Goal: Contribute content: Add original content to the website for others to see

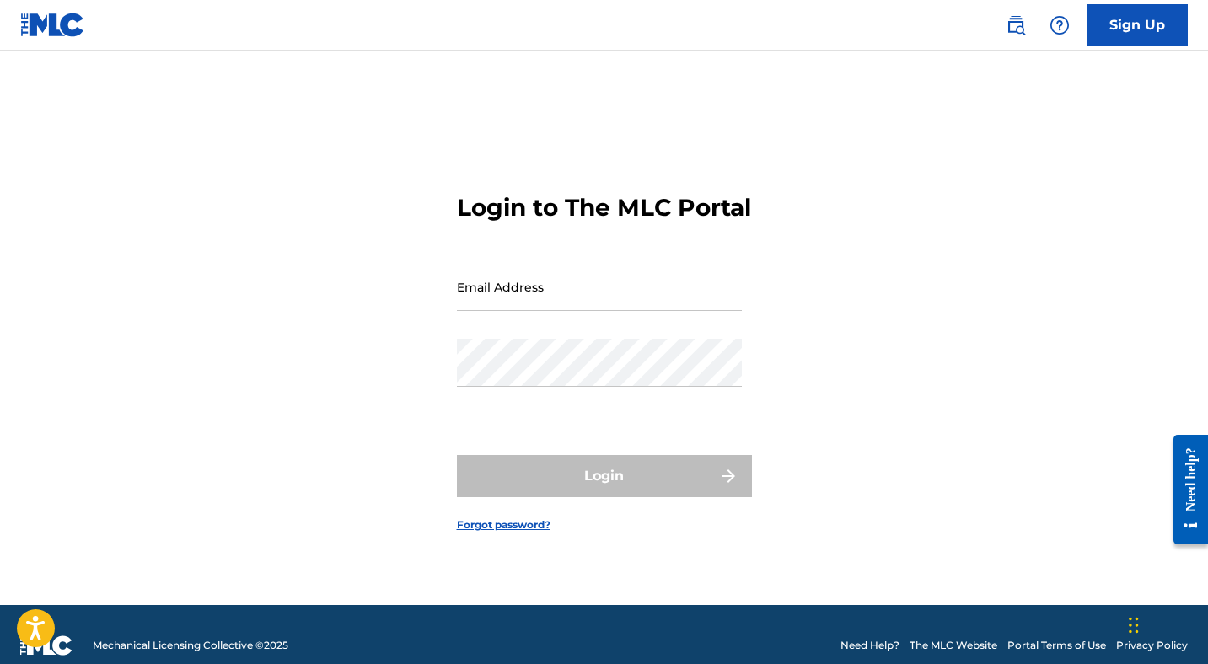
click at [493, 308] on input "Email Address" at bounding box center [599, 287] width 285 height 48
type input "[EMAIL_ADDRESS][DOMAIN_NAME]"
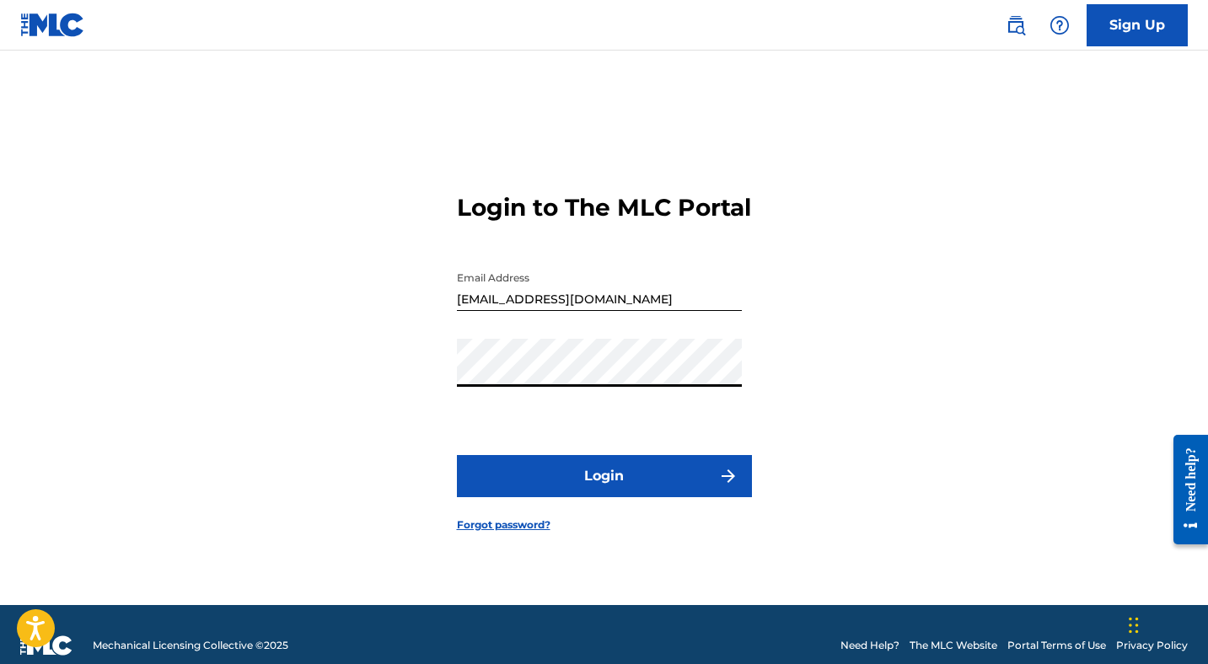
click at [457, 455] on button "Login" at bounding box center [604, 476] width 295 height 42
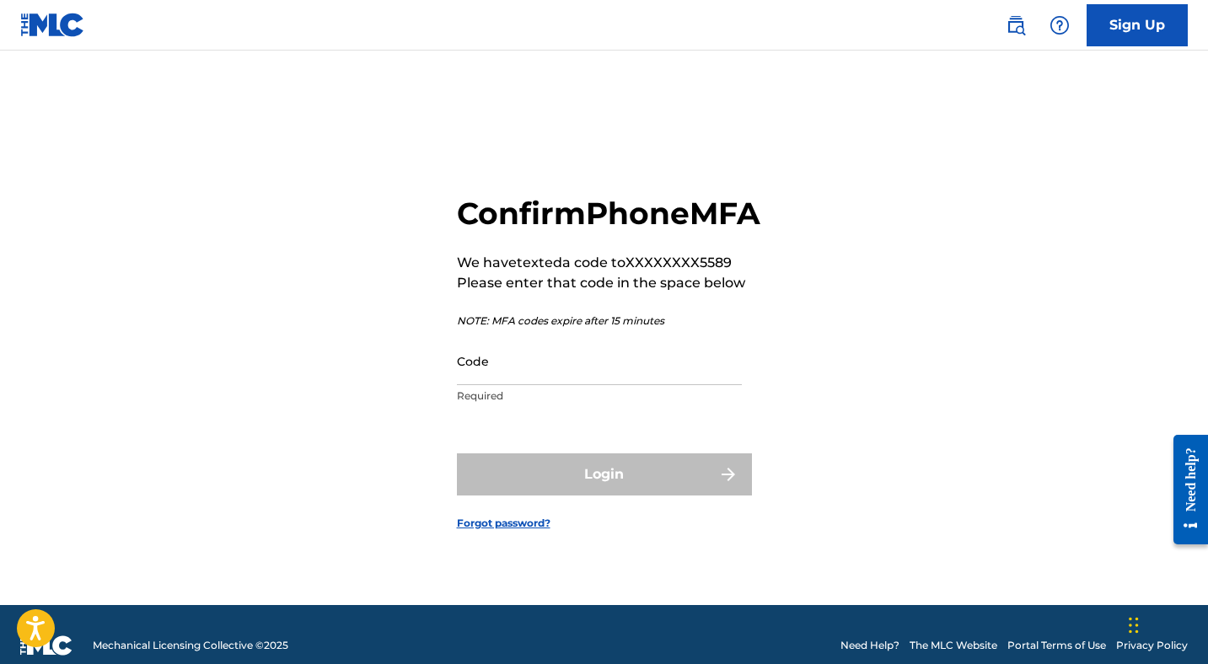
click at [473, 385] on input "Code" at bounding box center [599, 361] width 285 height 48
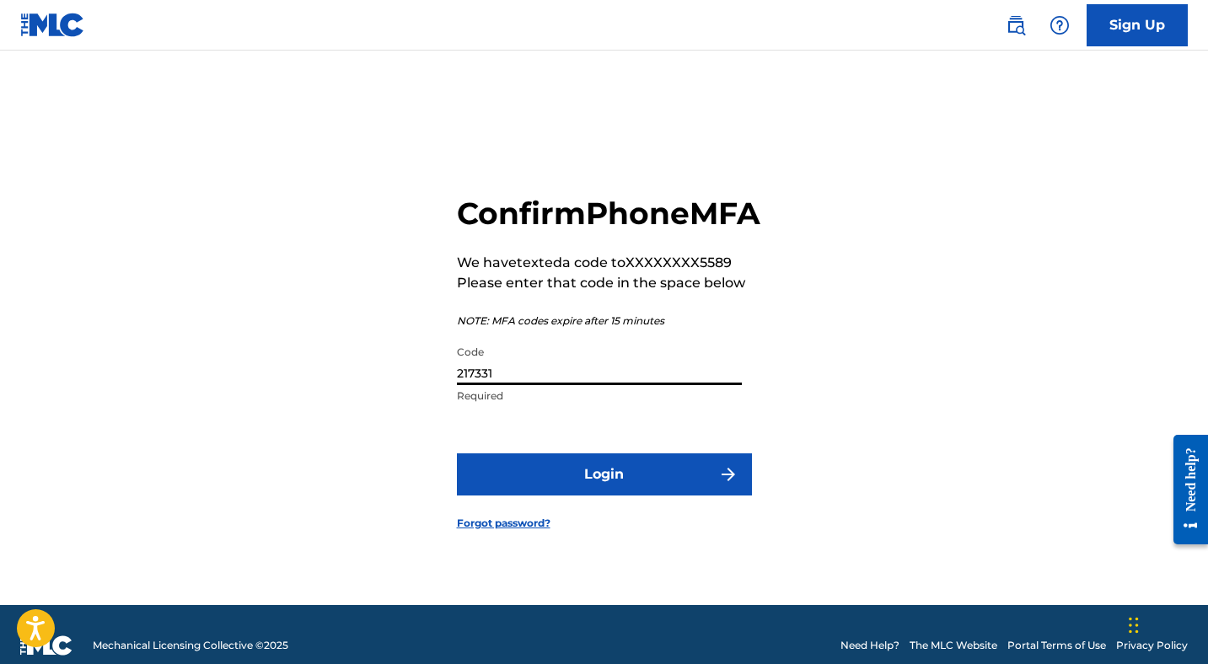
type input "217331"
click at [457, 454] on button "Login" at bounding box center [604, 475] width 295 height 42
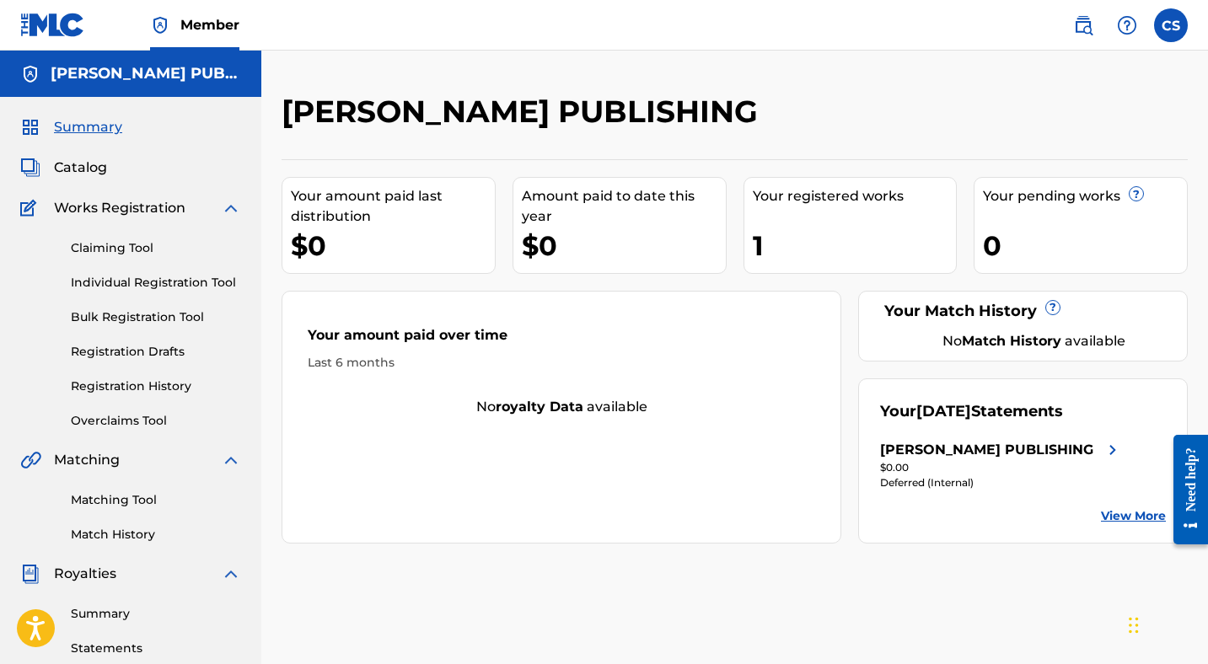
click at [101, 244] on link "Claiming Tool" at bounding box center [156, 248] width 170 height 18
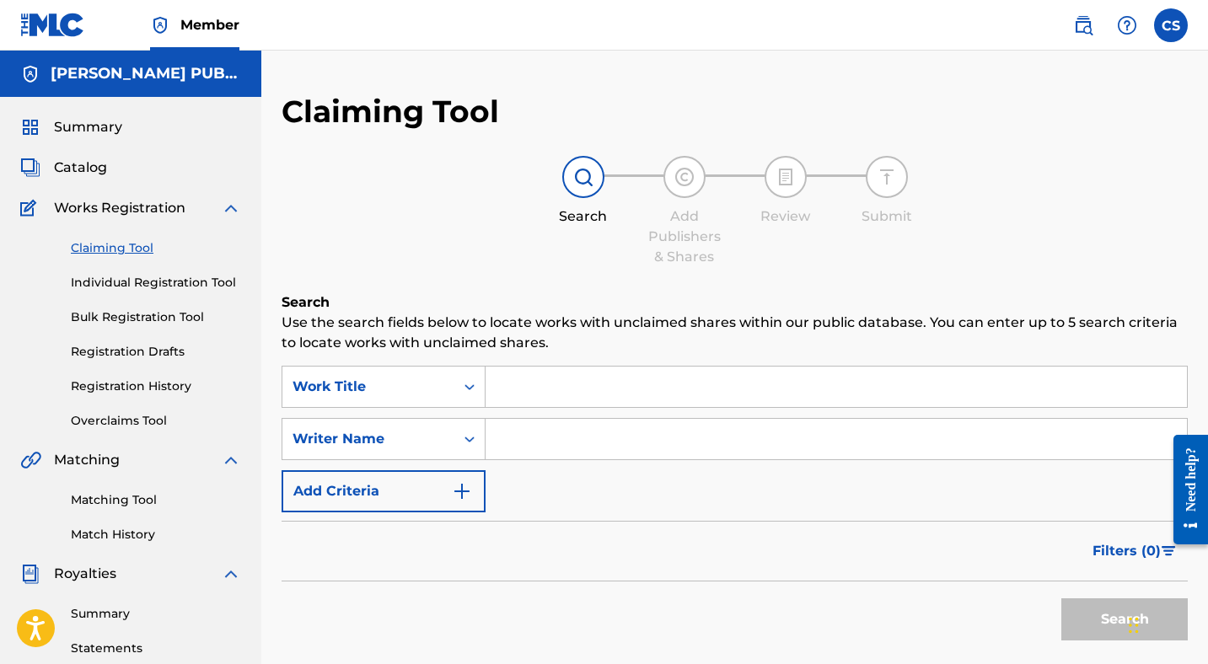
click at [109, 281] on link "Individual Registration Tool" at bounding box center [156, 283] width 170 height 18
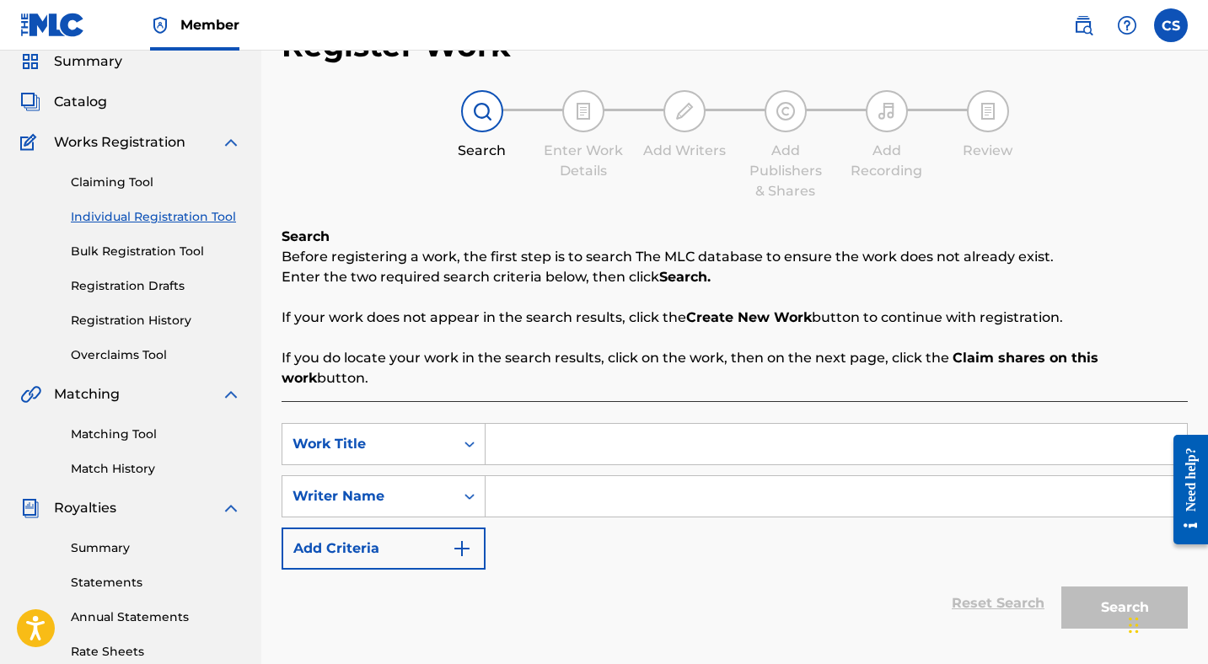
scroll to position [67, 0]
click at [550, 426] on input "Search Form" at bounding box center [837, 443] width 702 height 40
paste input "[GEOGRAPHIC_DATA][PERSON_NAME] (Live from a backyard)"
type input "[GEOGRAPHIC_DATA][PERSON_NAME] (Live from a backyard)"
click at [572, 488] on input "Search Form" at bounding box center [837, 496] width 702 height 40
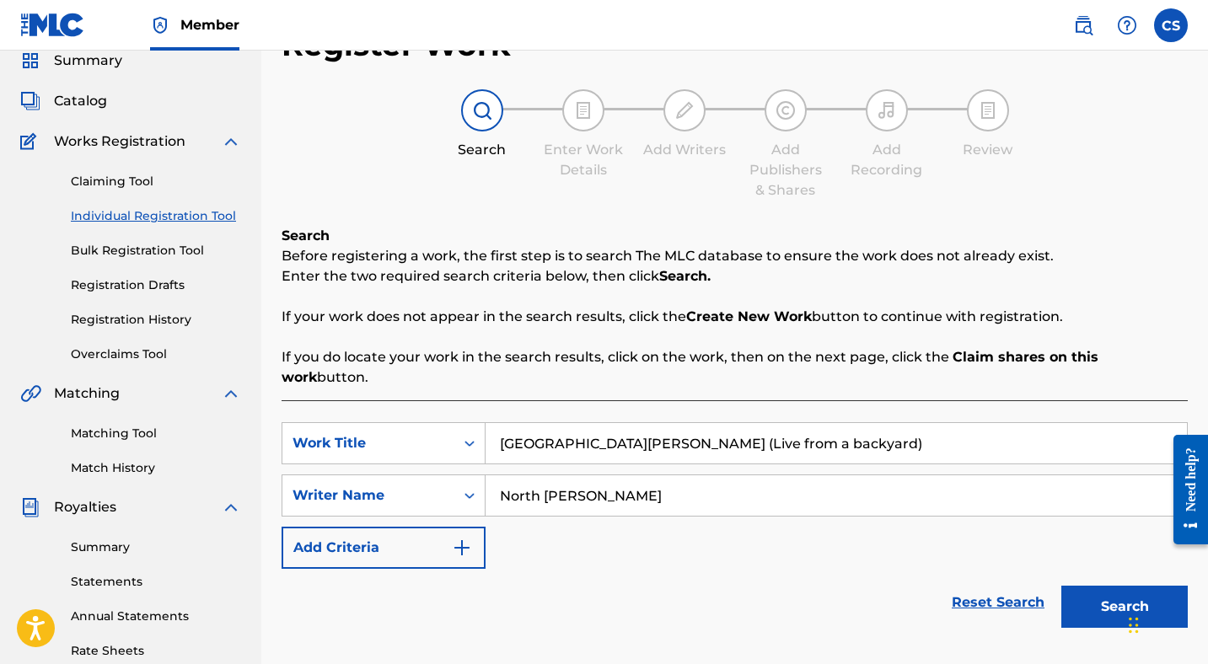
type input "North [PERSON_NAME]"
click at [1071, 586] on button "Search" at bounding box center [1125, 607] width 126 height 42
click at [1102, 592] on button "Search" at bounding box center [1125, 607] width 126 height 42
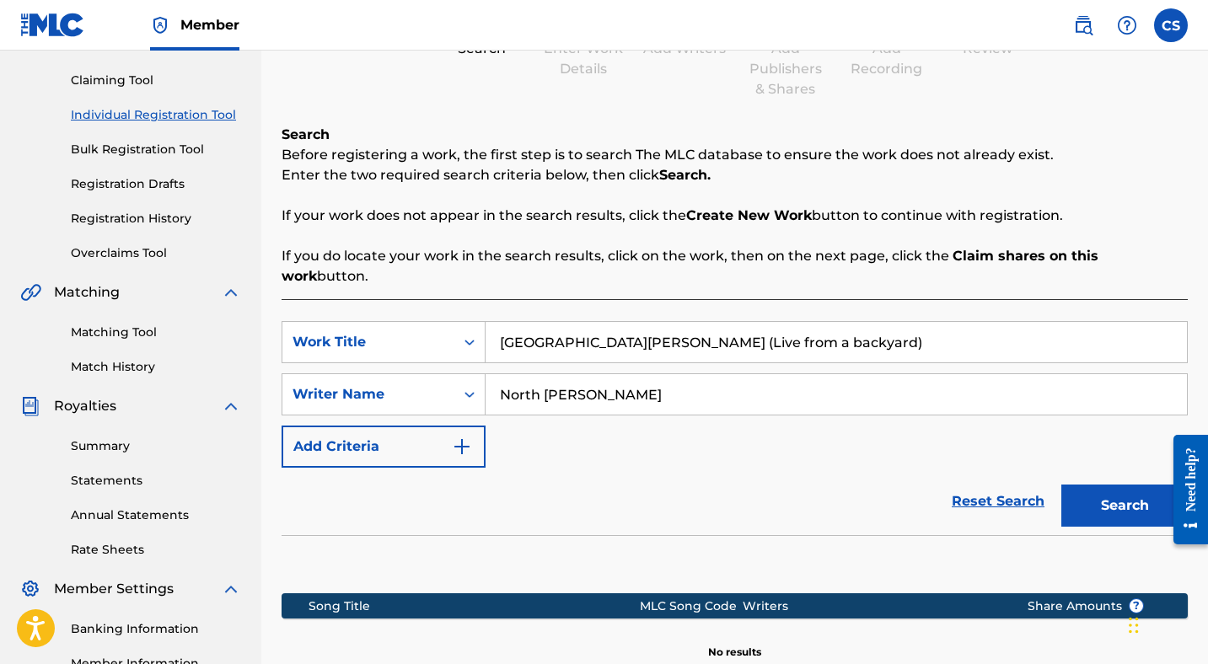
scroll to position [381, 0]
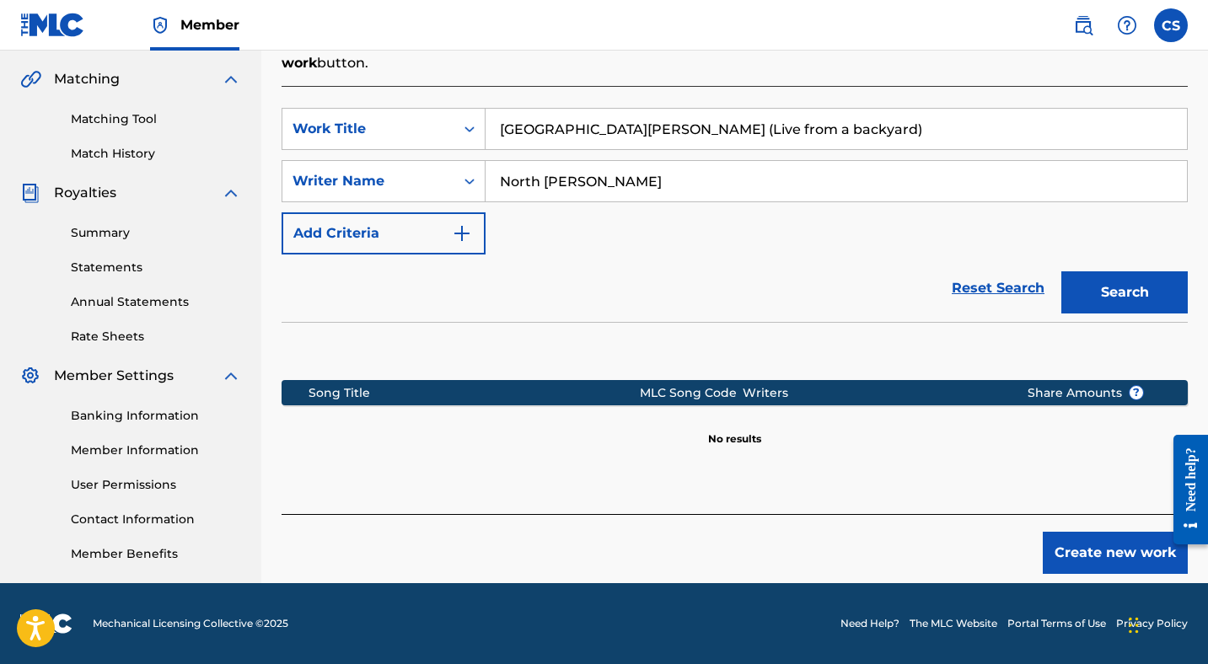
click at [1088, 532] on button "Create new work" at bounding box center [1115, 553] width 145 height 42
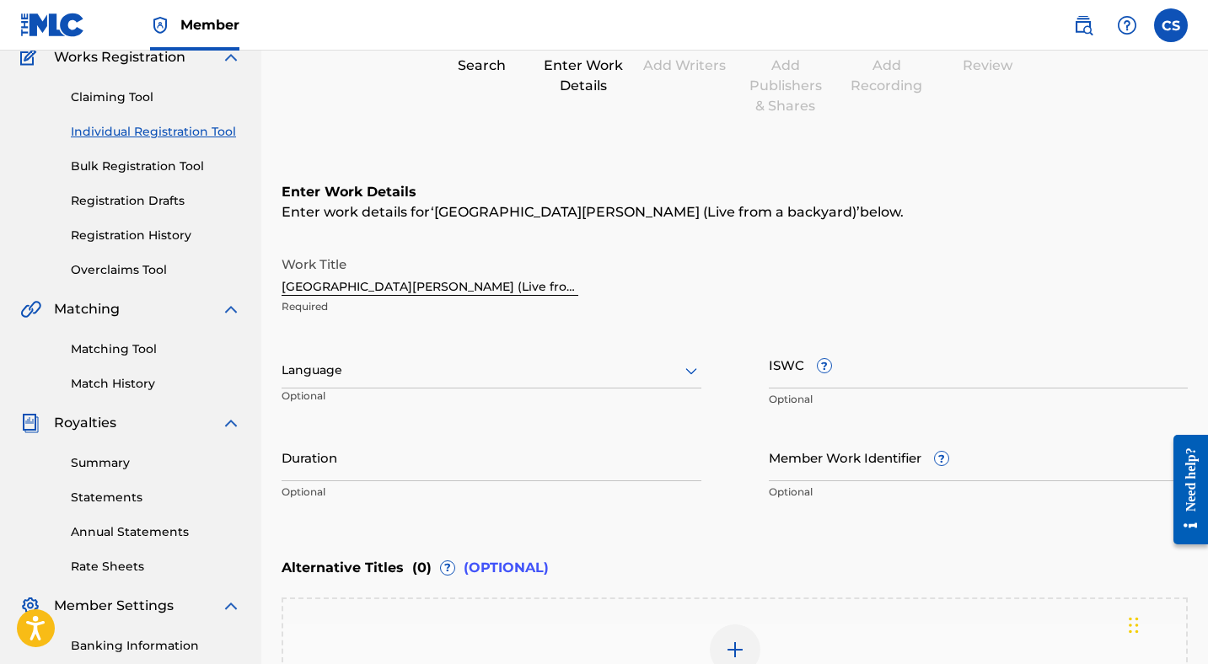
scroll to position [0, 0]
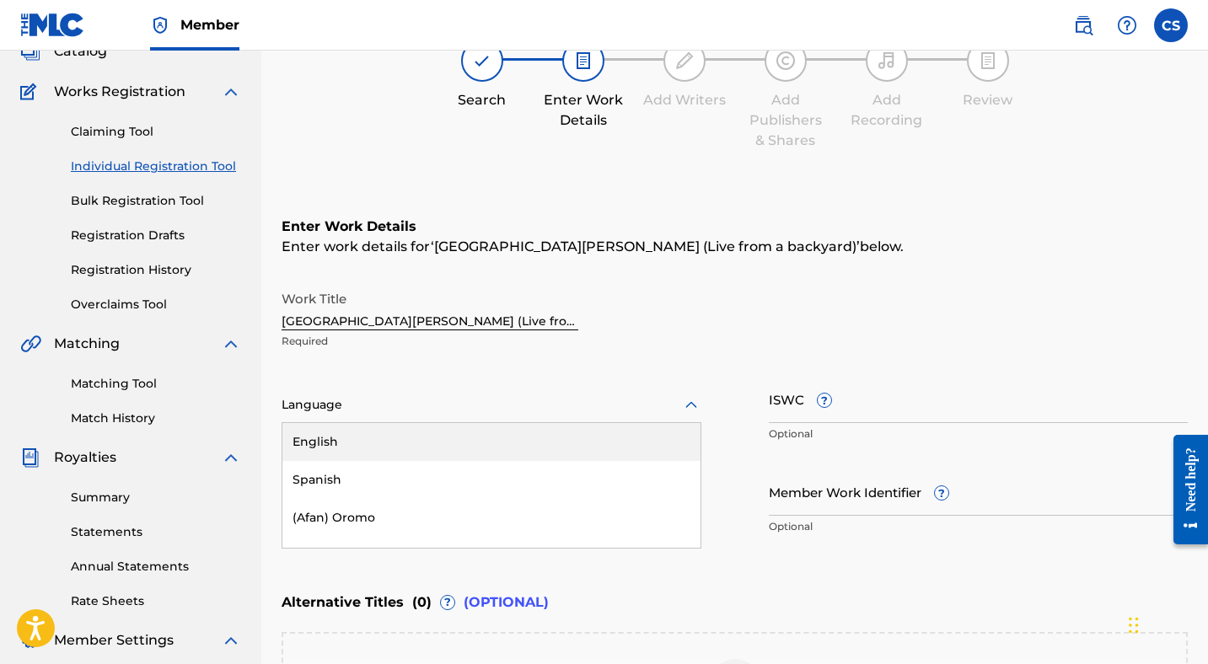
click at [465, 414] on div "English, 1 of 153. 153 results available. Use Up and Down to choose options, pr…" at bounding box center [492, 405] width 420 height 35
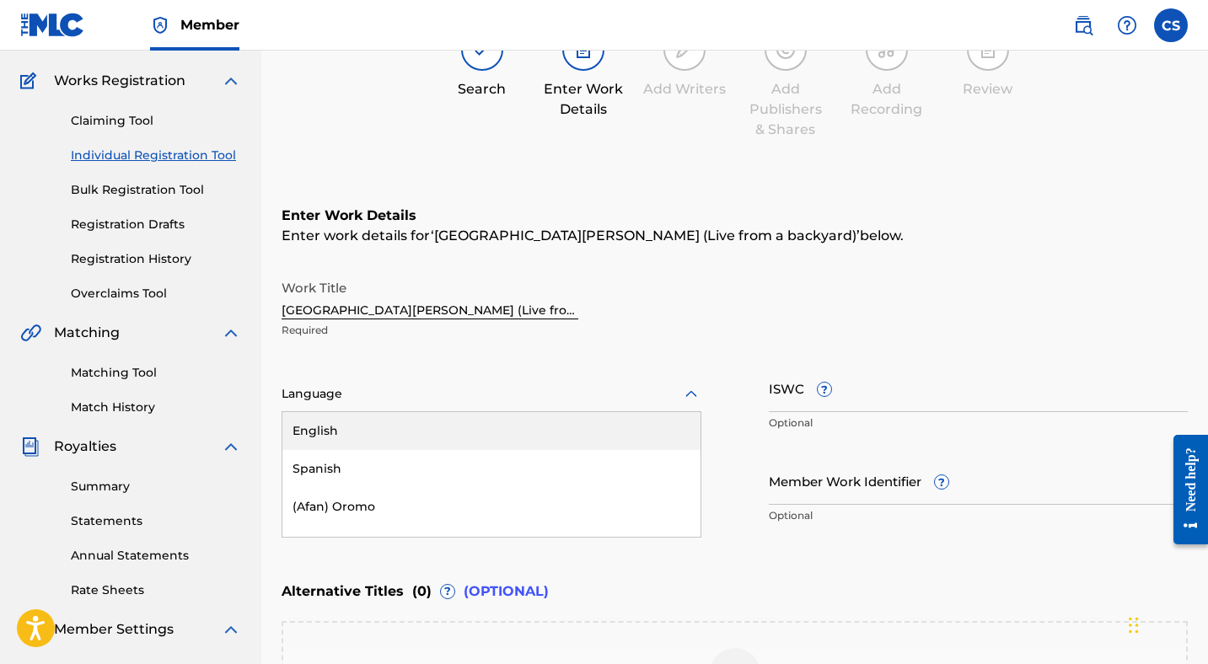
scroll to position [129, 0]
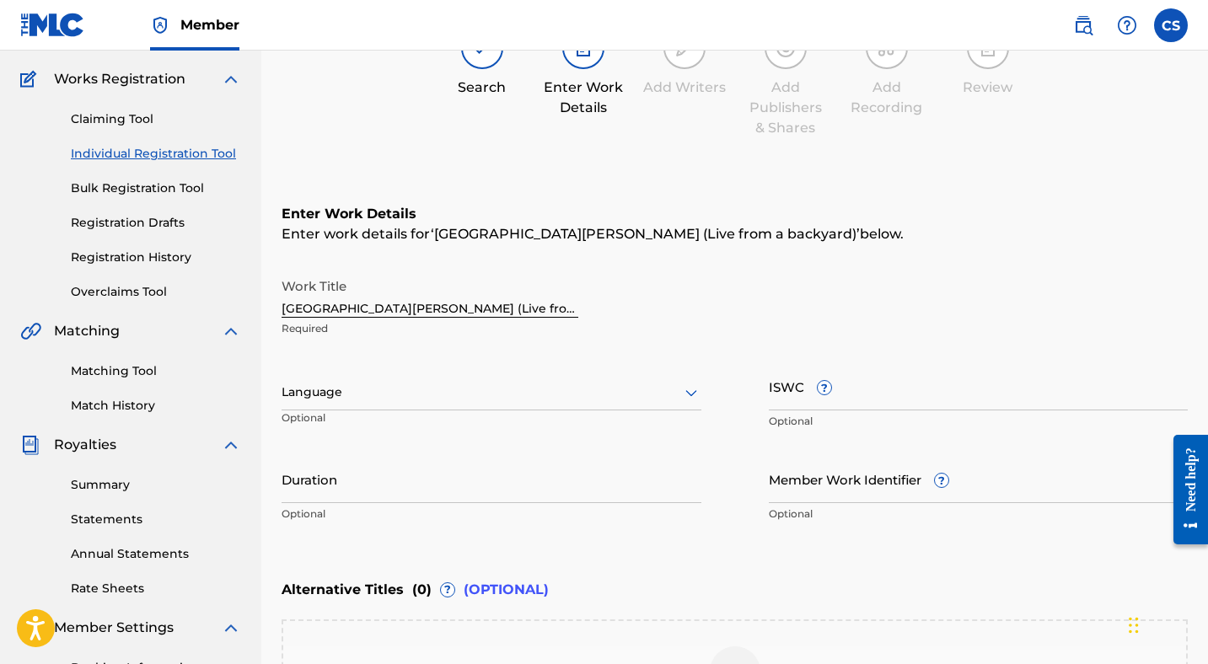
click at [456, 384] on div at bounding box center [492, 392] width 420 height 21
click at [454, 388] on div at bounding box center [492, 392] width 420 height 21
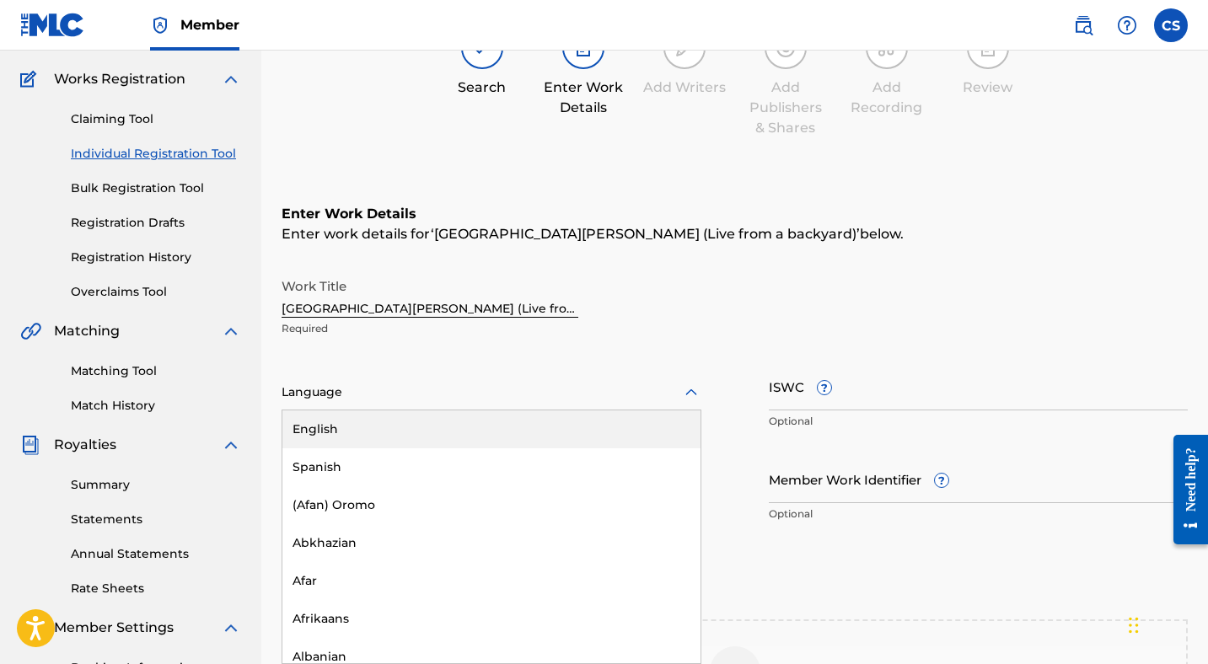
click at [454, 388] on div at bounding box center [492, 392] width 420 height 21
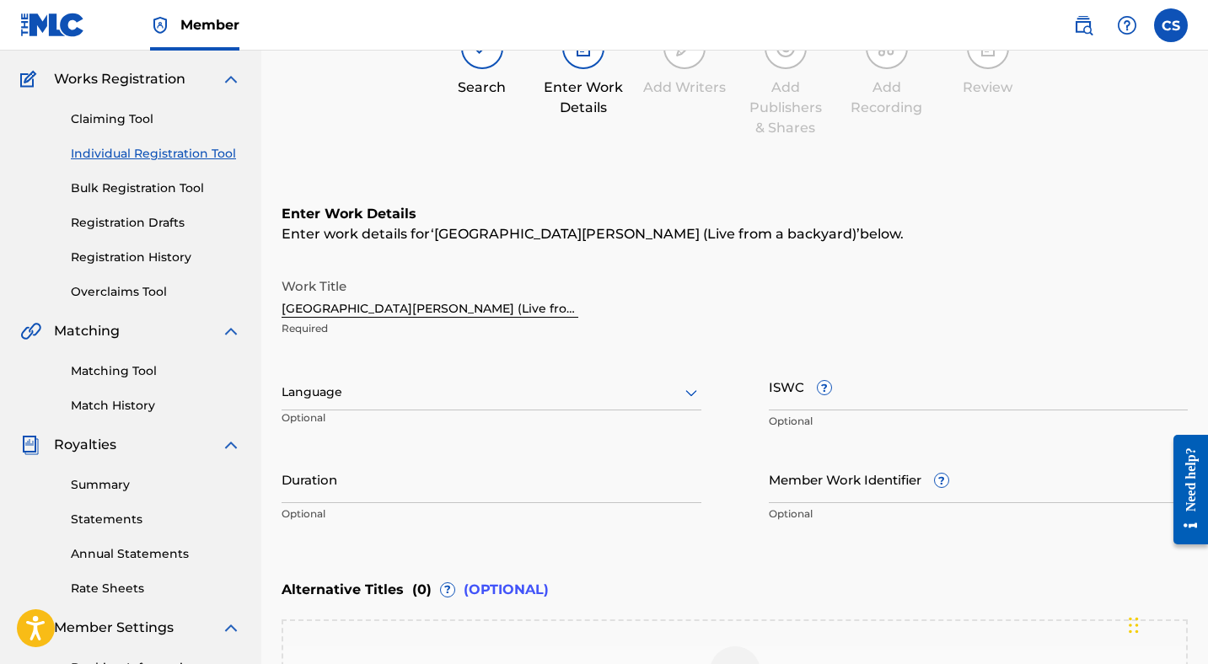
click at [454, 388] on div at bounding box center [492, 392] width 420 height 21
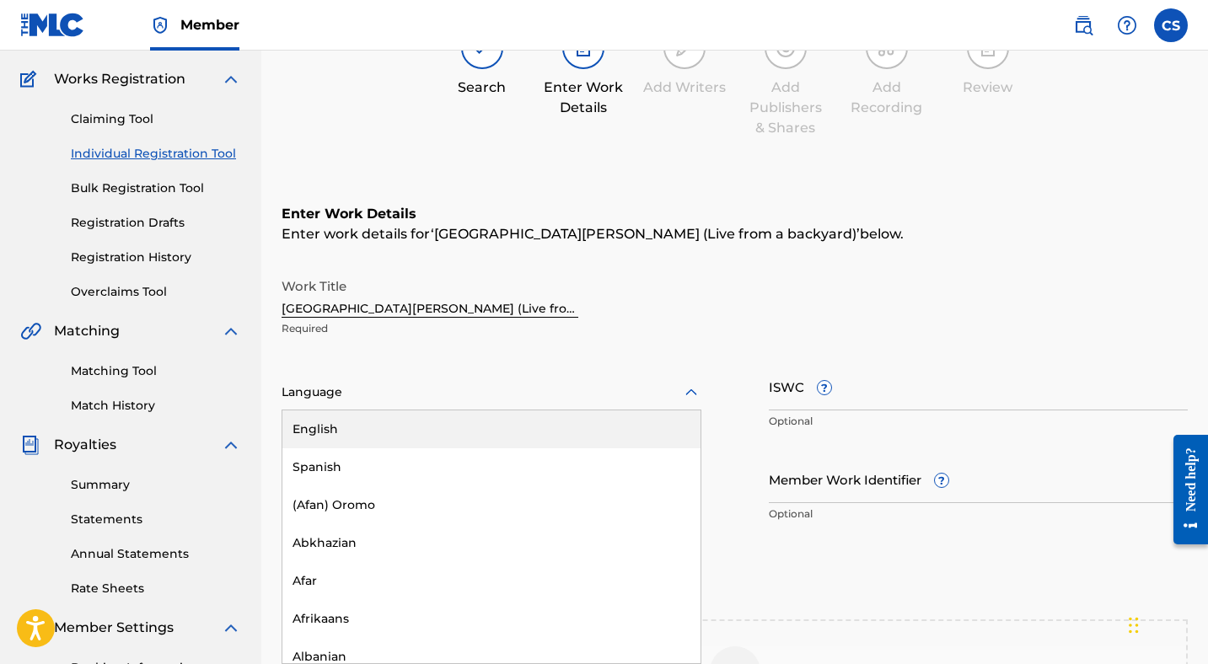
click at [435, 425] on div "English" at bounding box center [491, 430] width 418 height 38
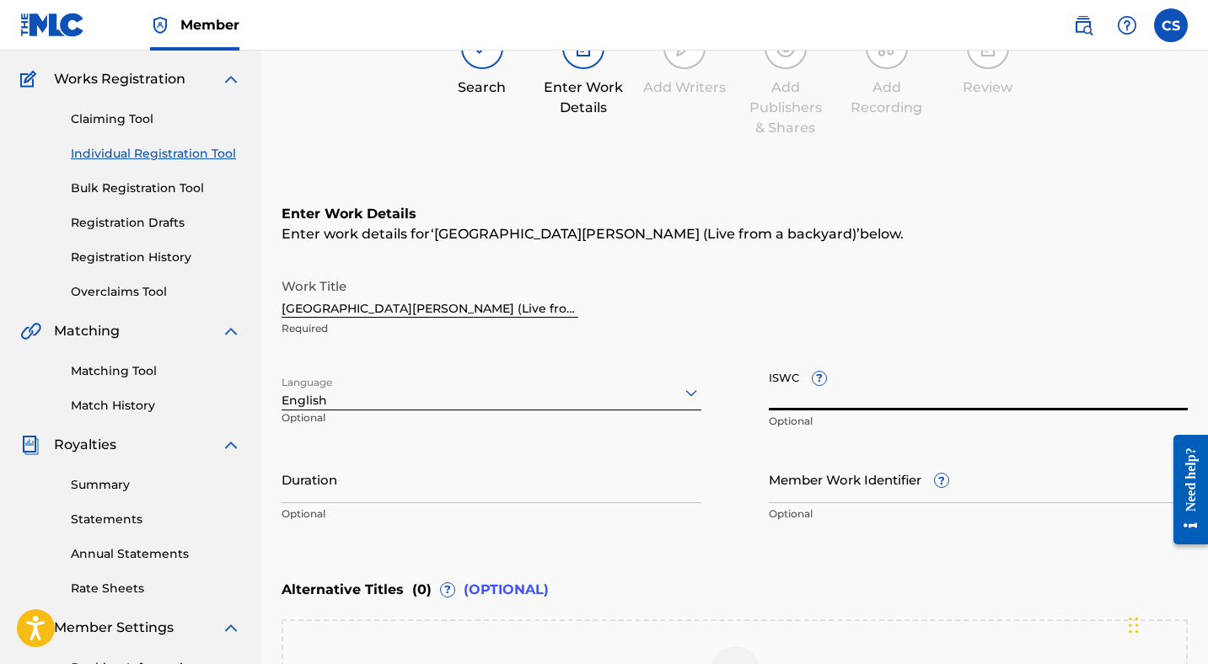
click at [862, 390] on input "ISWC ?" at bounding box center [979, 387] width 420 height 48
paste input "T3352522506"
type input "T3352522506"
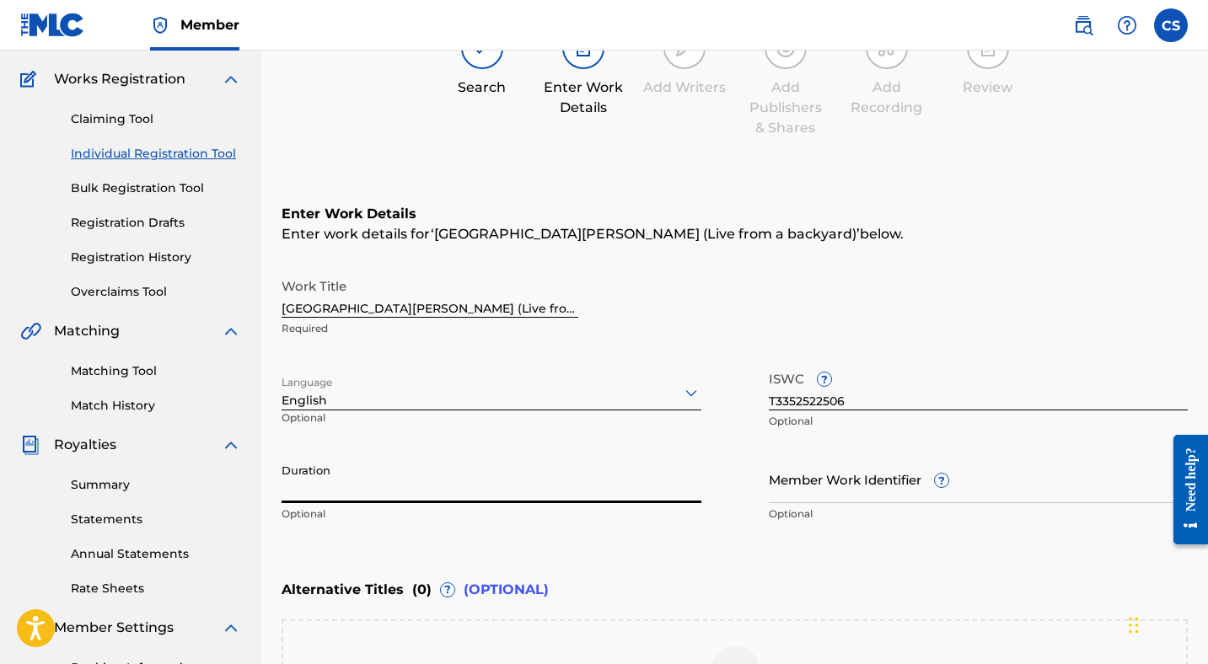
click at [586, 484] on input "Duration" at bounding box center [492, 479] width 420 height 48
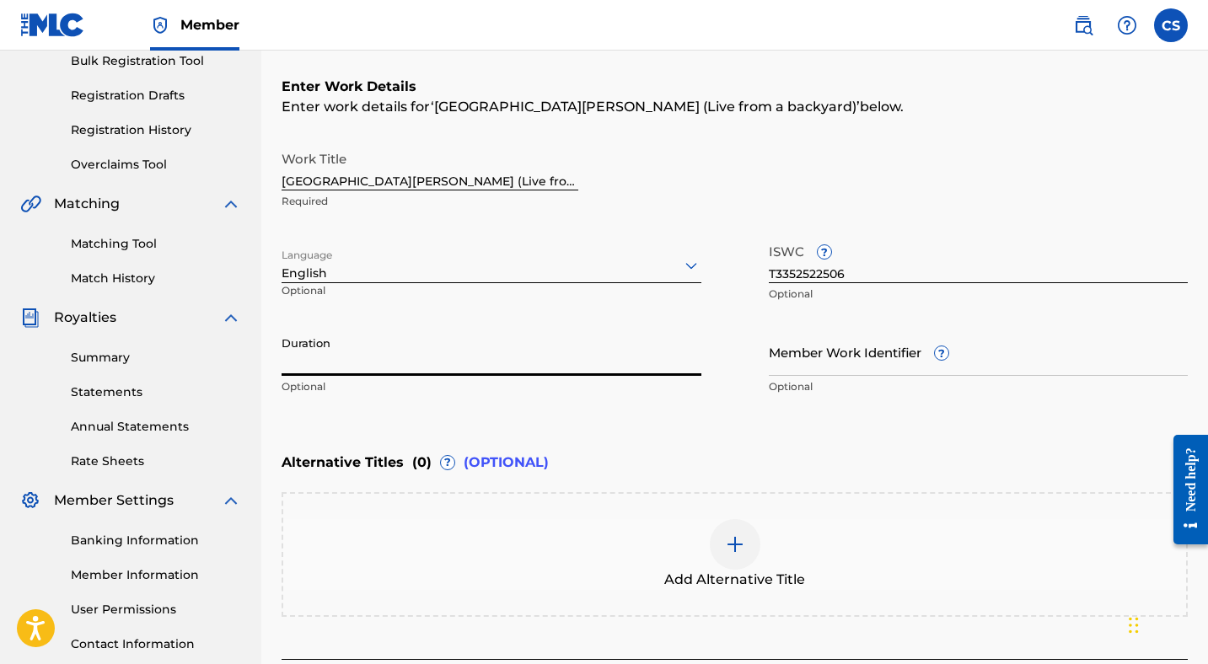
scroll to position [277, 0]
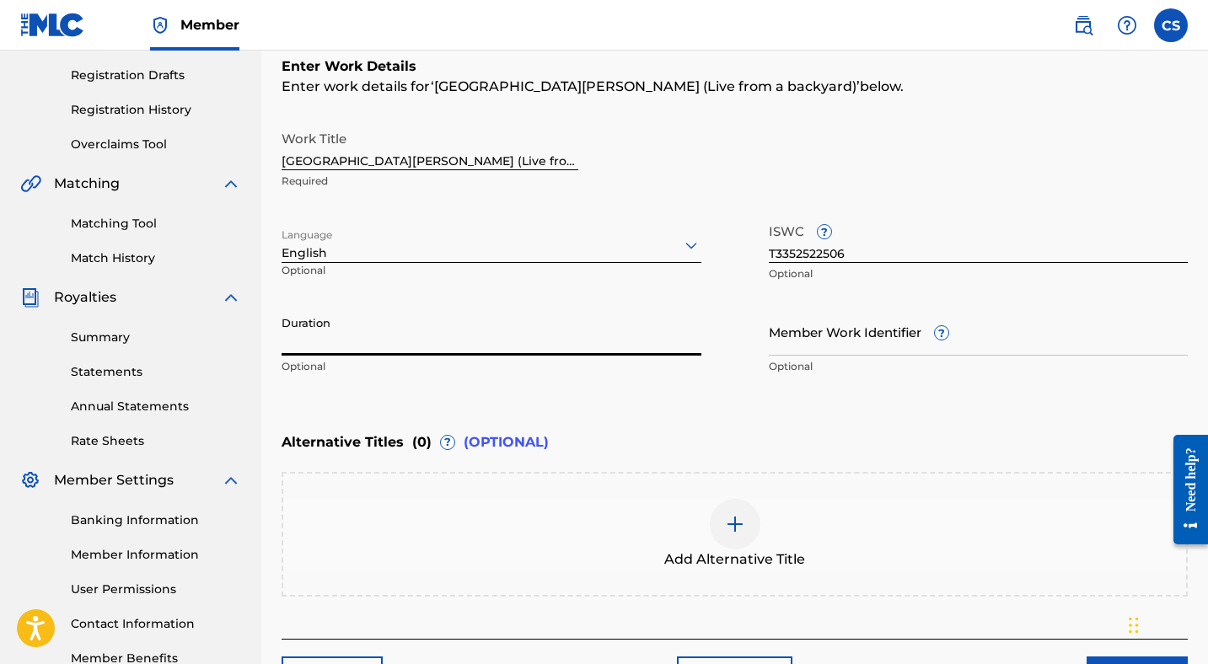
paste input "5:56"
click at [283, 347] on input "5:56" at bounding box center [492, 332] width 420 height 48
click at [420, 339] on input "05:56" at bounding box center [492, 332] width 420 height 48
type input "05:56"
click at [862, 336] on input "Member Work Identifier ?" at bounding box center [979, 332] width 420 height 48
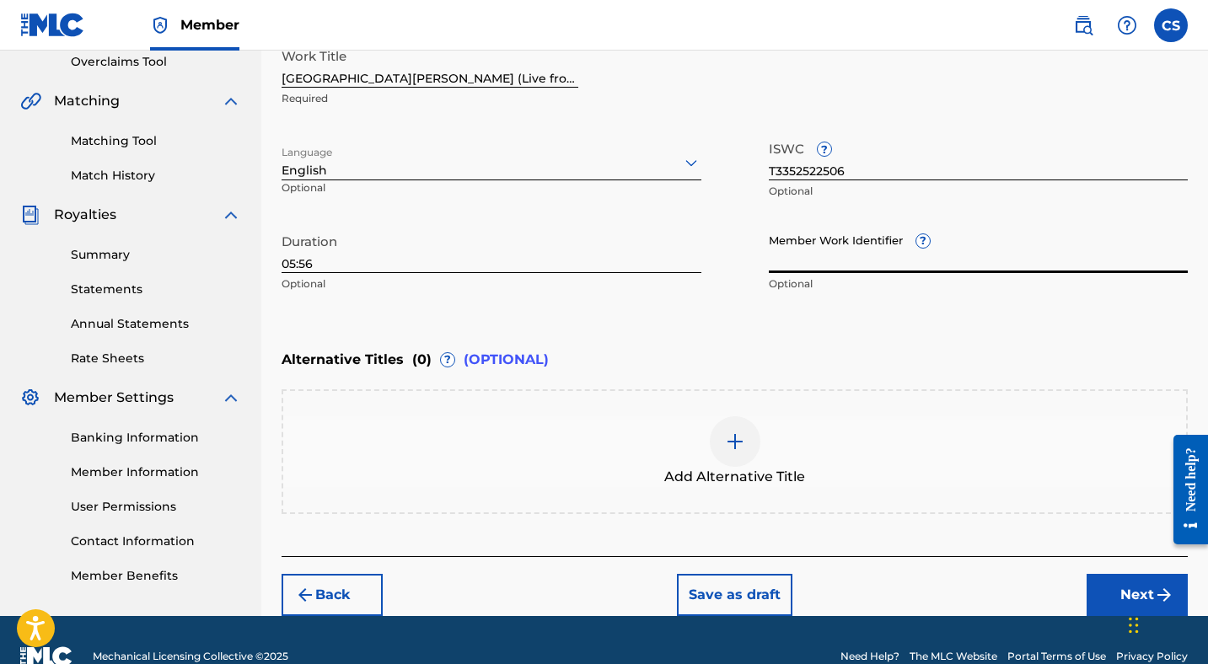
scroll to position [391, 0]
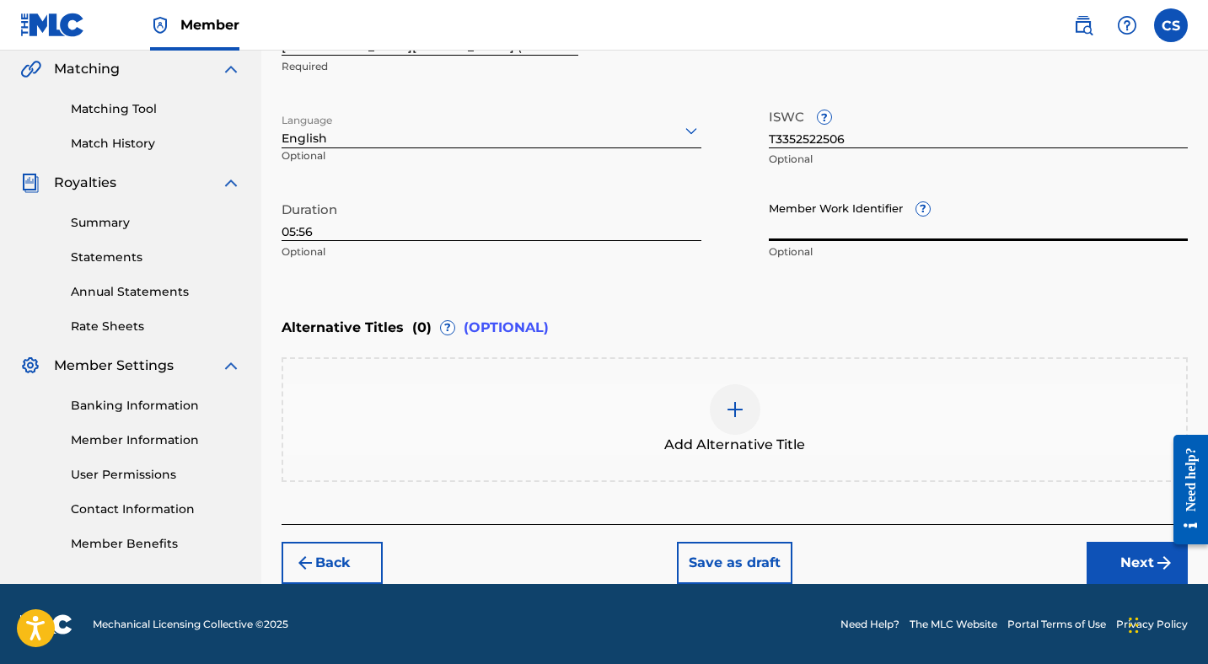
click at [1107, 555] on button "Next" at bounding box center [1137, 563] width 101 height 42
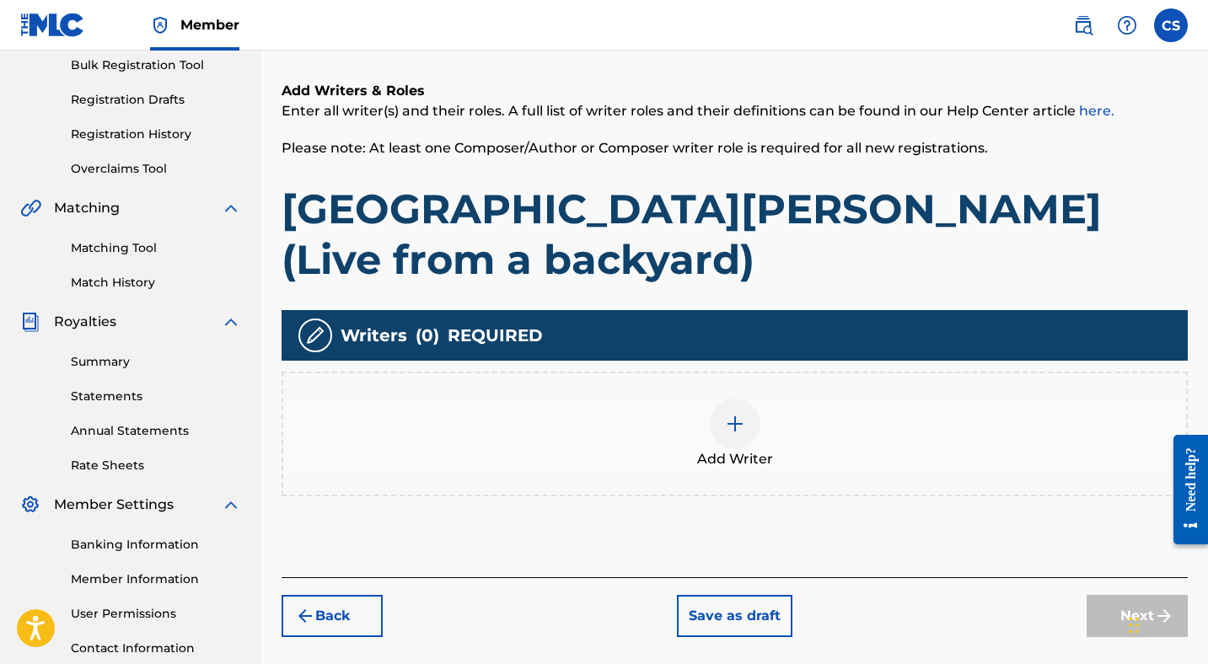
scroll to position [253, 0]
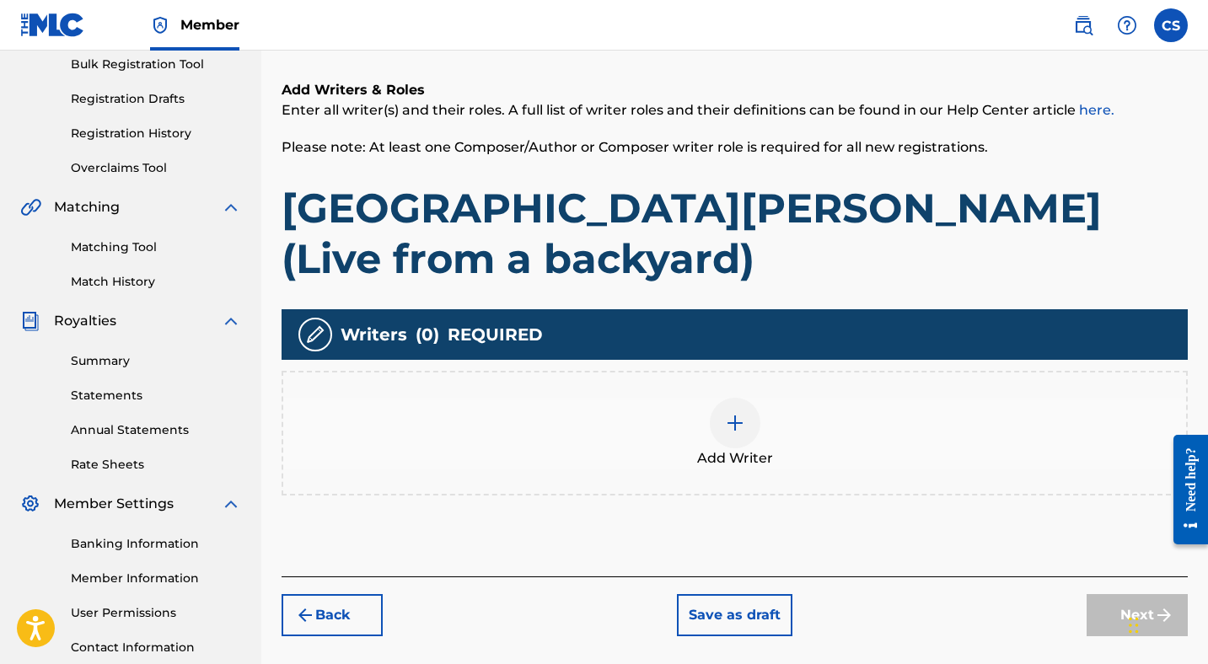
click at [750, 398] on div at bounding box center [735, 423] width 51 height 51
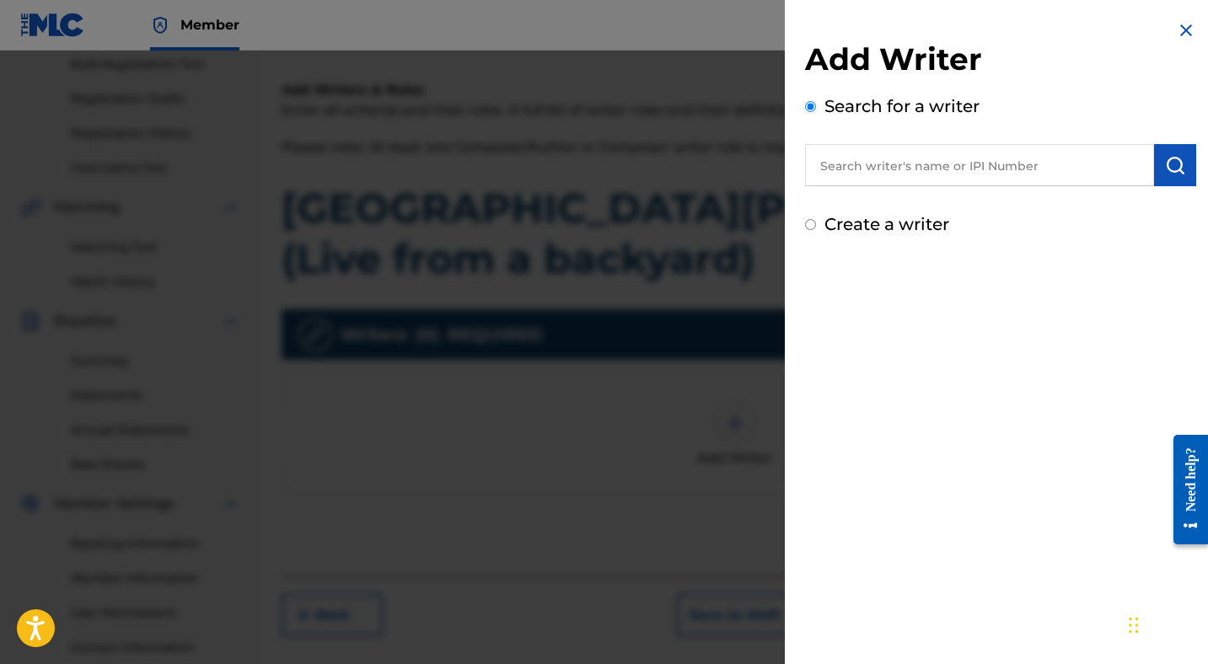
click at [906, 166] on input "text" at bounding box center [979, 165] width 349 height 42
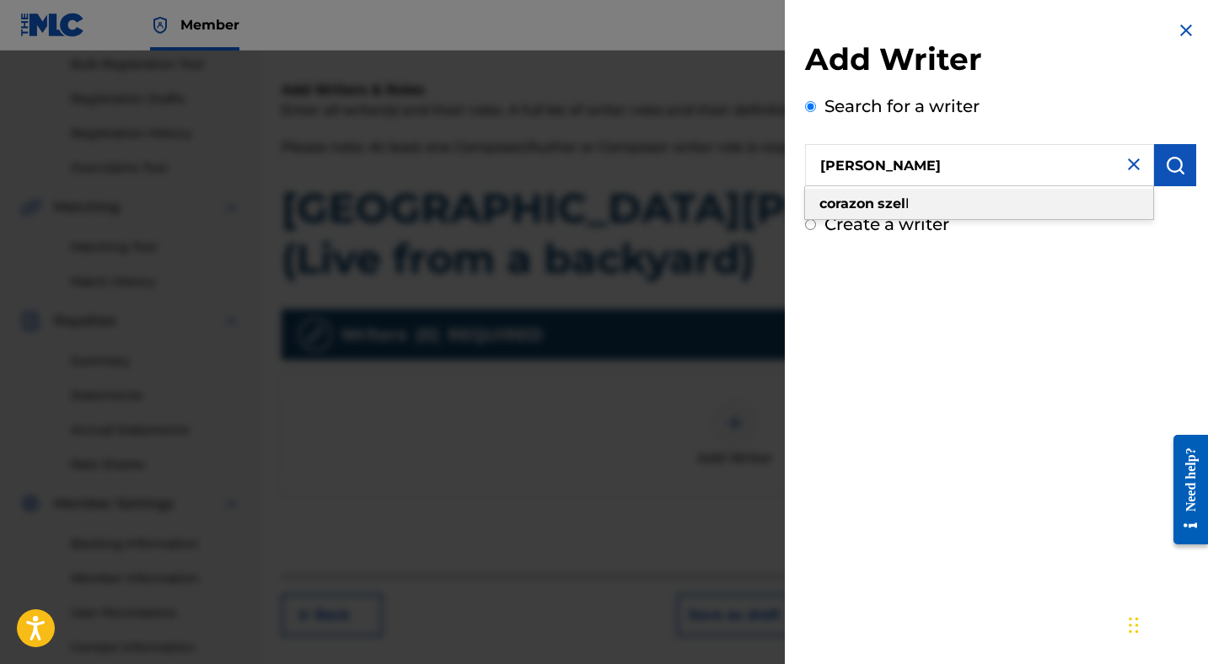
click at [873, 213] on div "[PERSON_NAME] l" at bounding box center [979, 204] width 348 height 30
type input "[PERSON_NAME]"
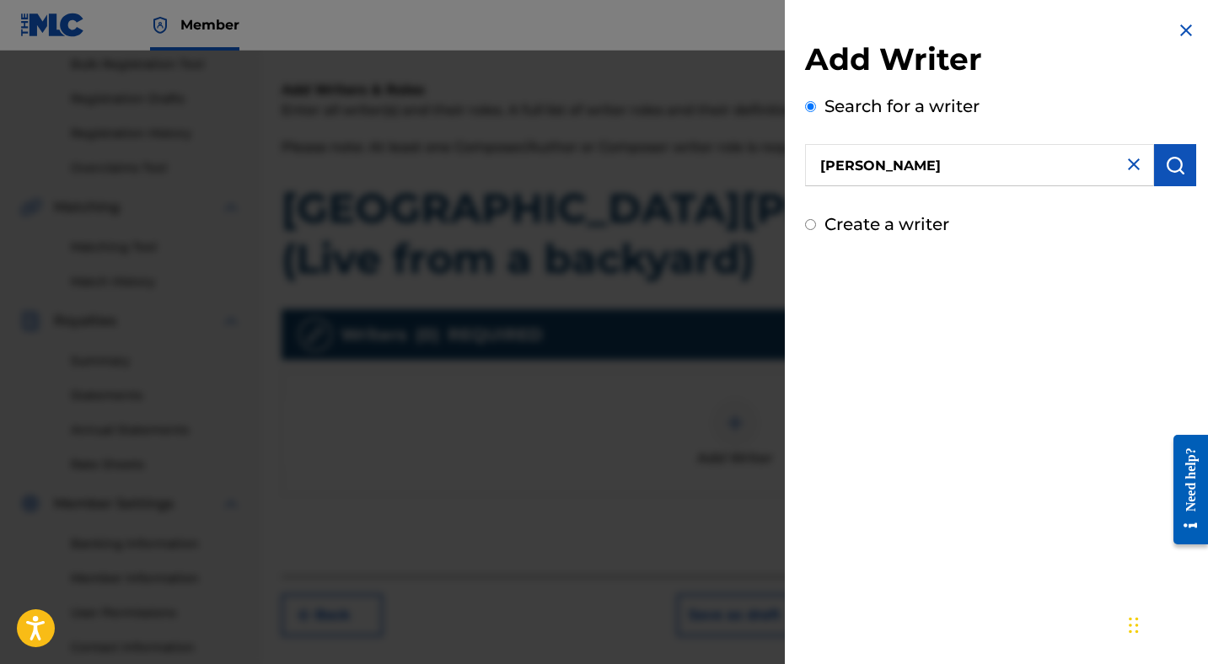
click at [1170, 166] on img "submit" at bounding box center [1175, 165] width 20 height 20
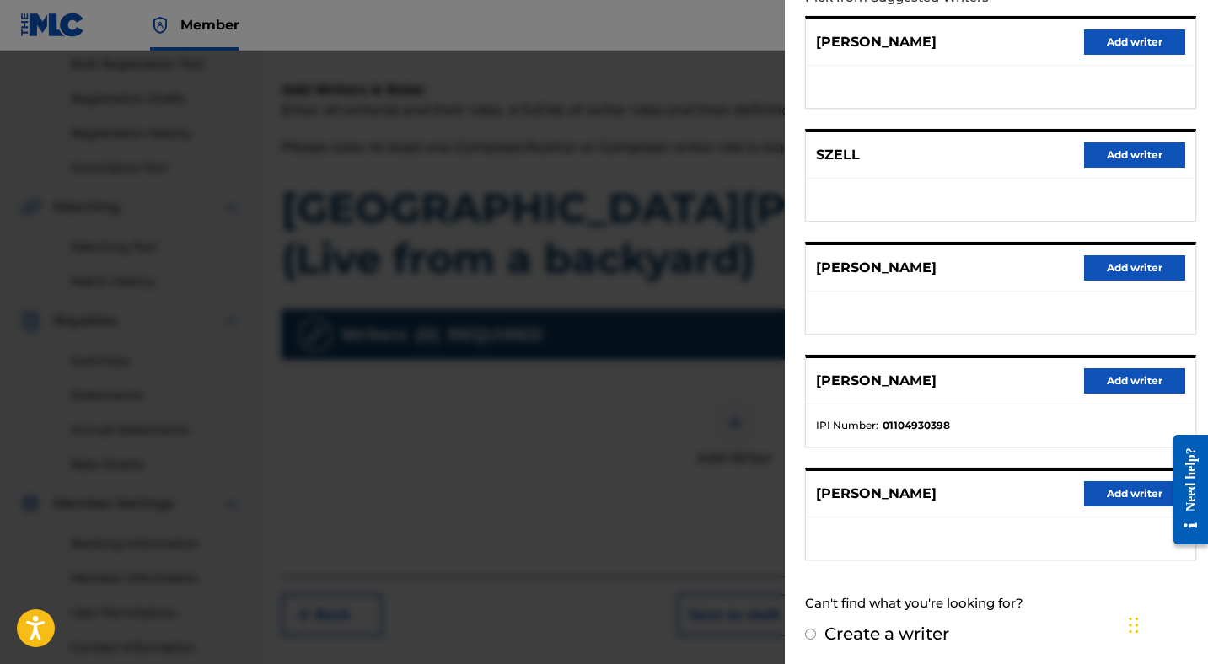
scroll to position [209, 0]
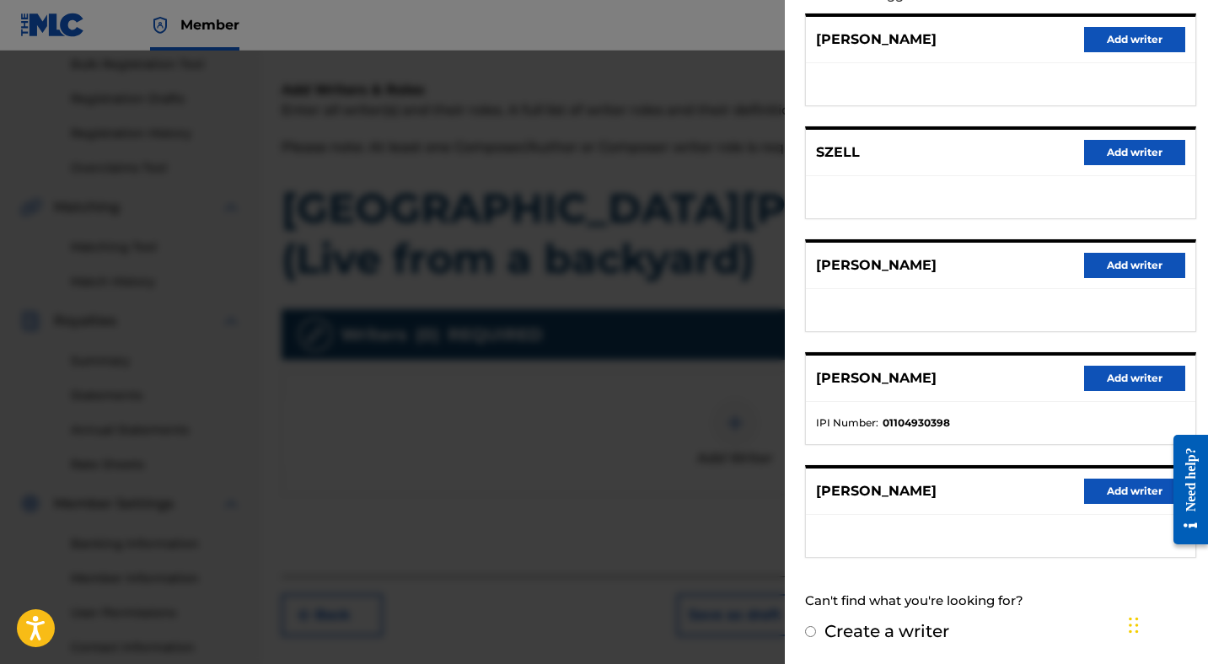
click at [1106, 379] on button "Add writer" at bounding box center [1134, 378] width 101 height 25
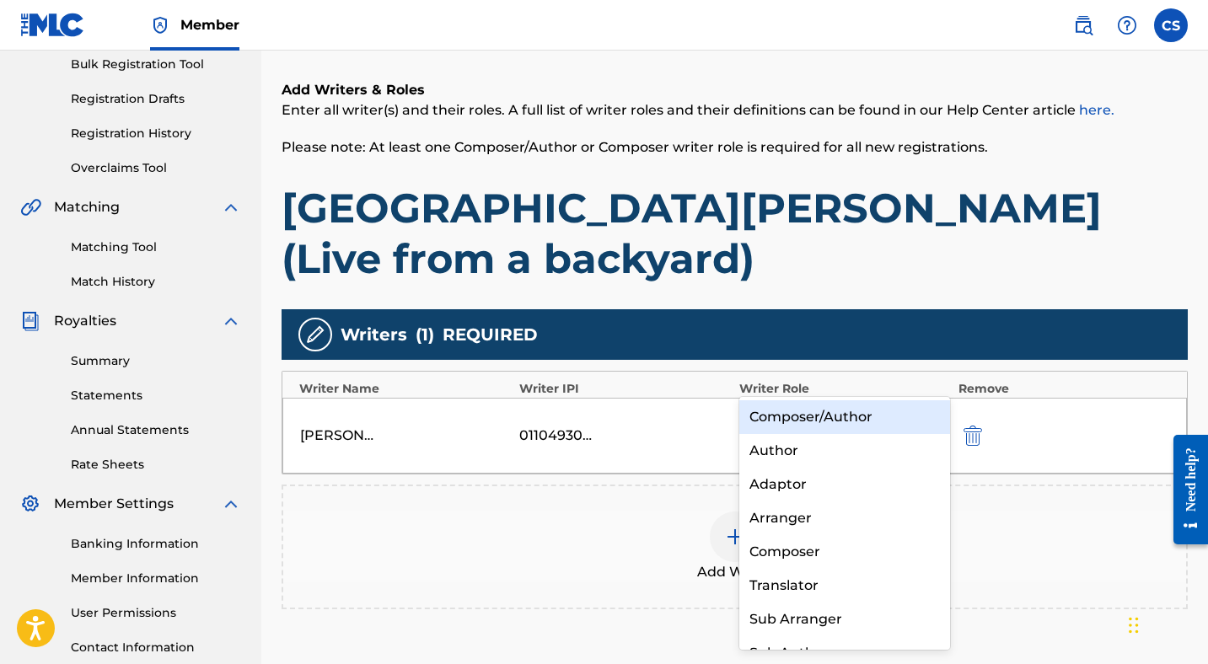
click at [862, 412] on div at bounding box center [829, 424] width 159 height 24
click at [848, 419] on div "Composer/Author" at bounding box center [844, 418] width 211 height 34
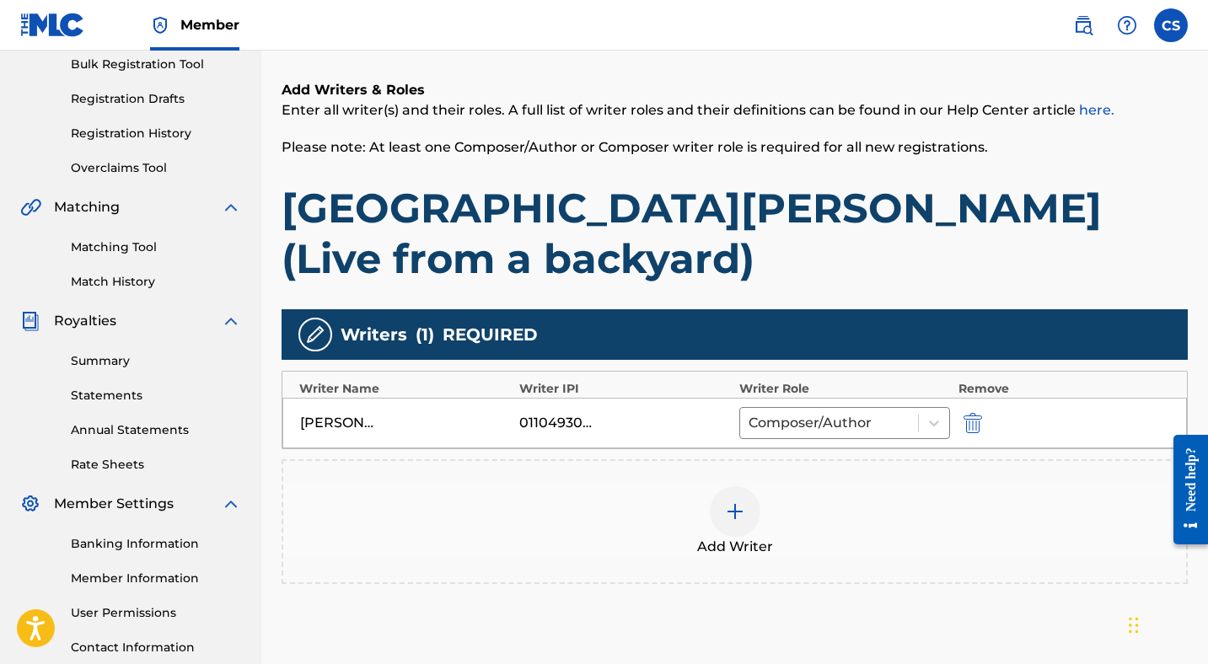
scroll to position [381, 0]
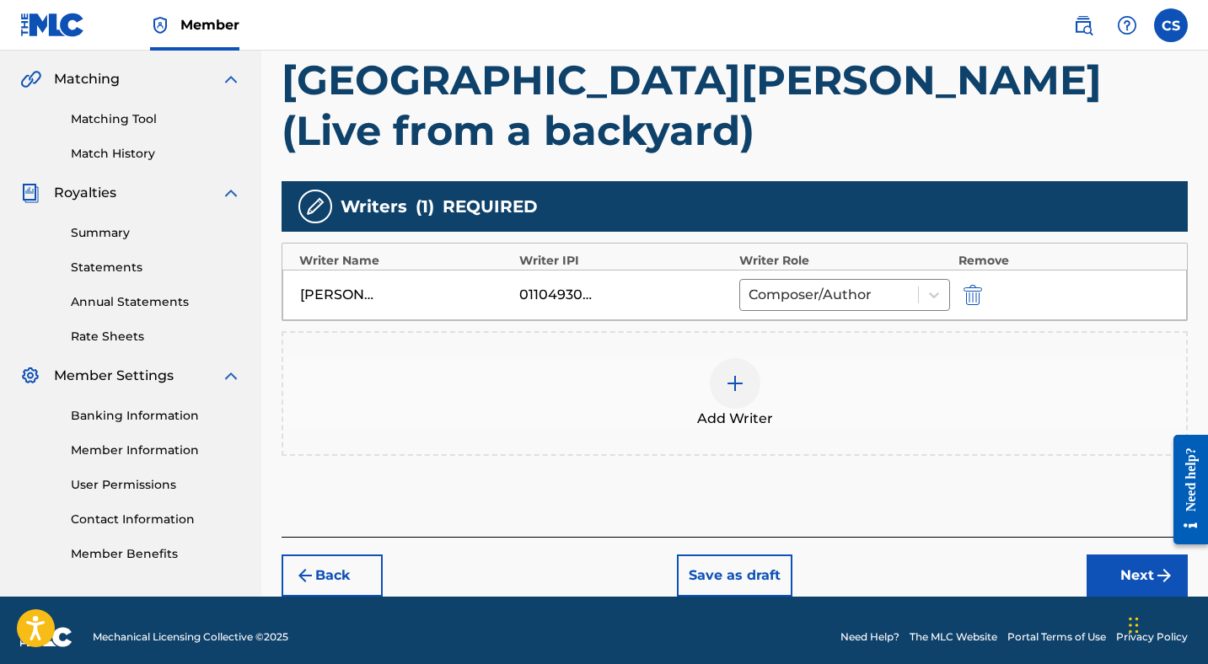
click at [1129, 555] on button "Next" at bounding box center [1137, 576] width 101 height 42
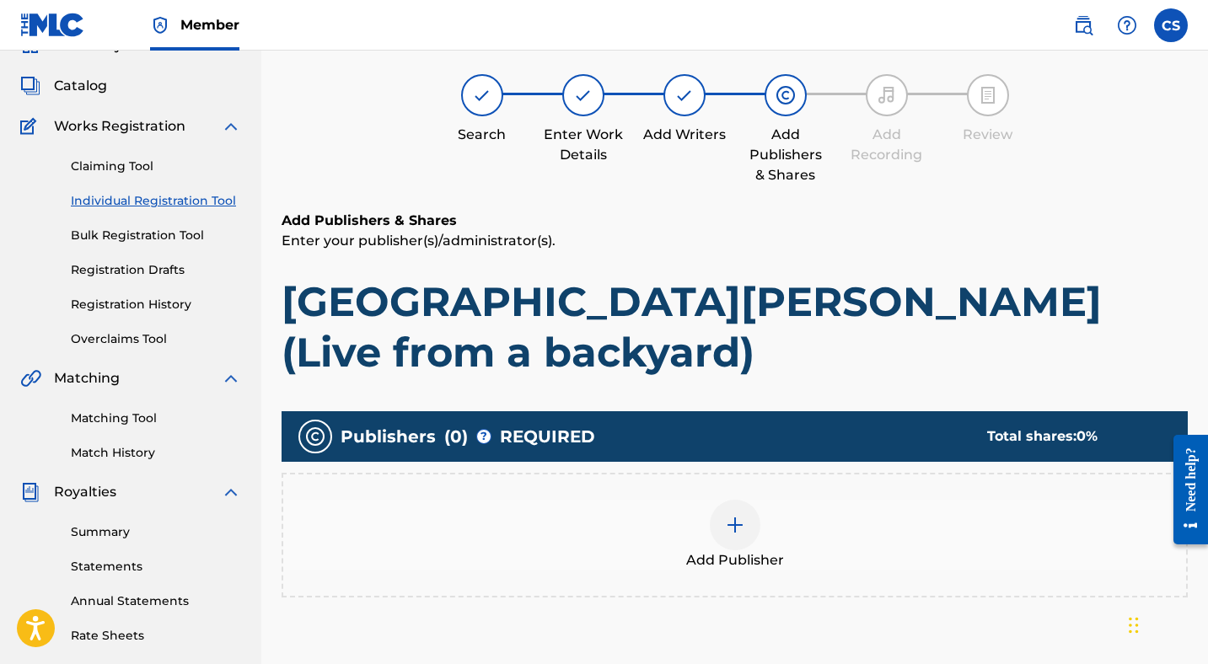
scroll to position [76, 0]
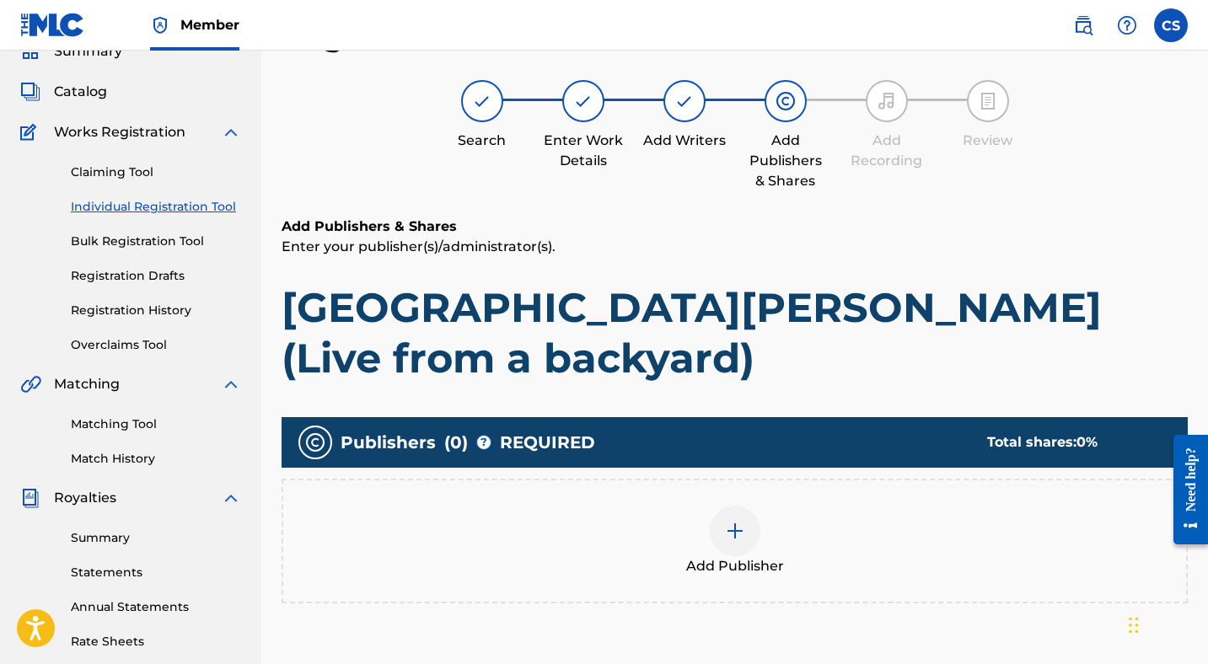
click at [724, 506] on div at bounding box center [735, 531] width 51 height 51
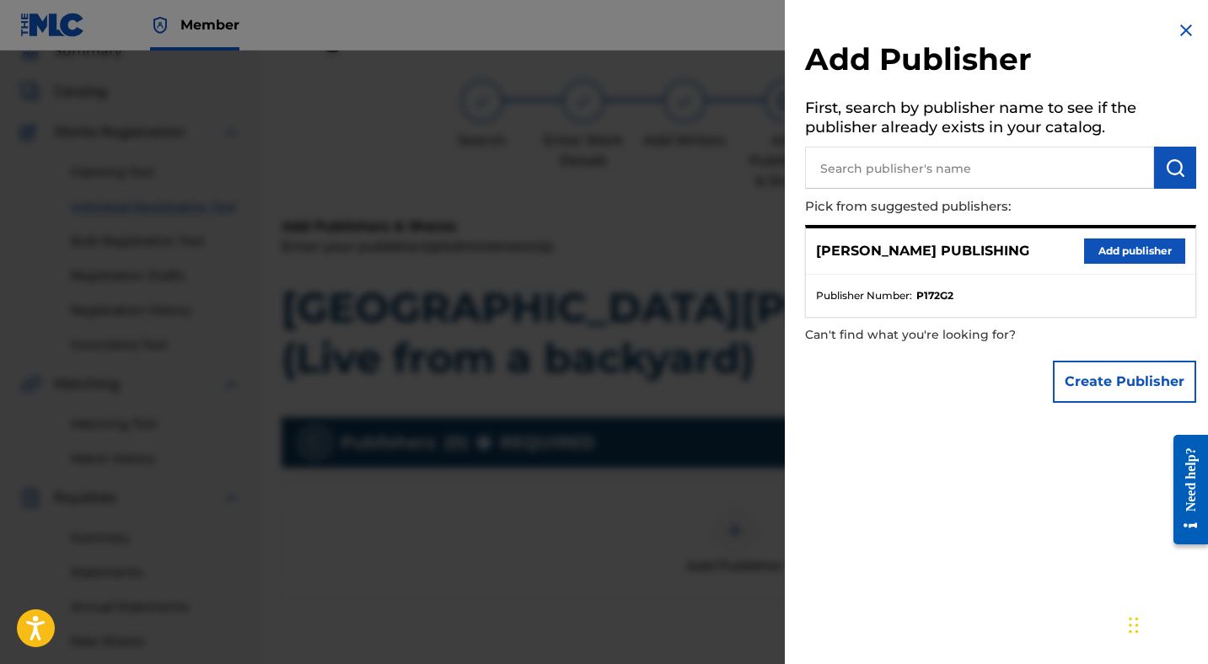
click at [1145, 250] on button "Add publisher" at bounding box center [1134, 251] width 101 height 25
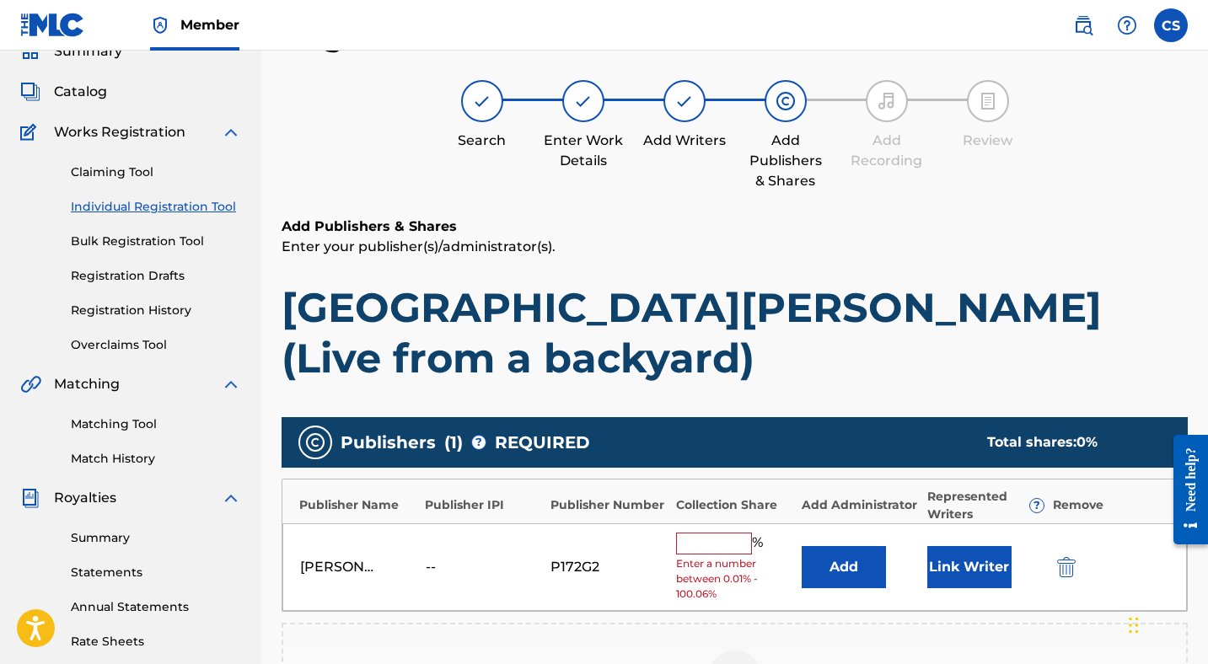
scroll to position [77, 0]
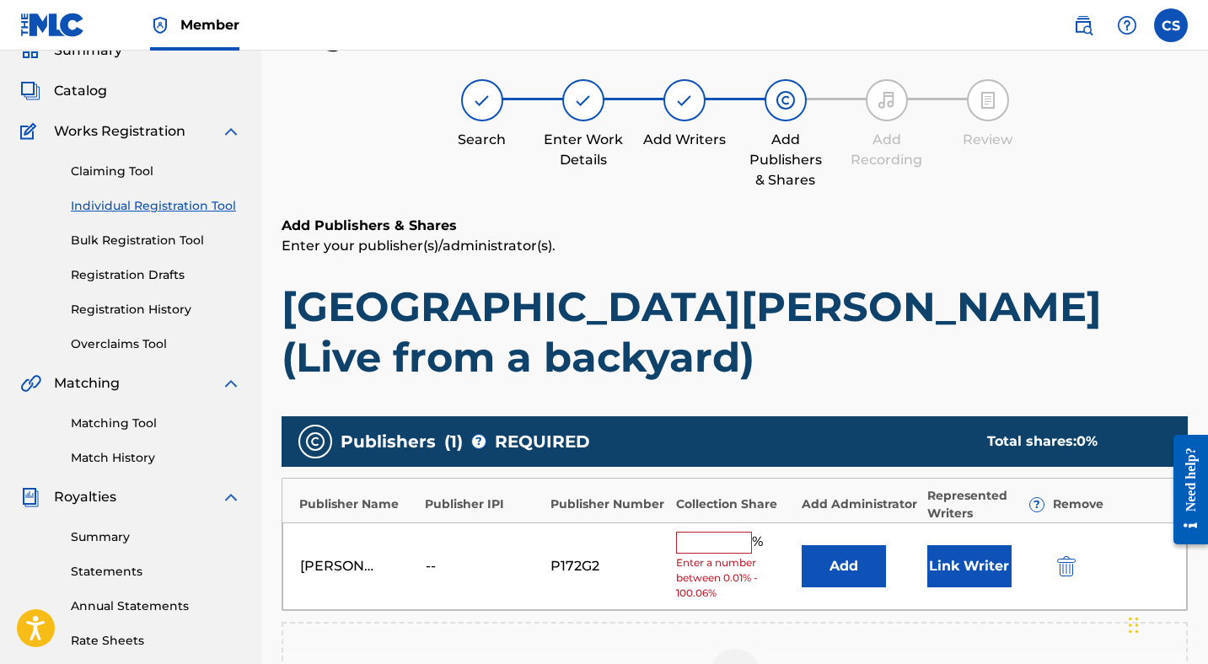
click at [725, 532] on input "text" at bounding box center [714, 543] width 76 height 22
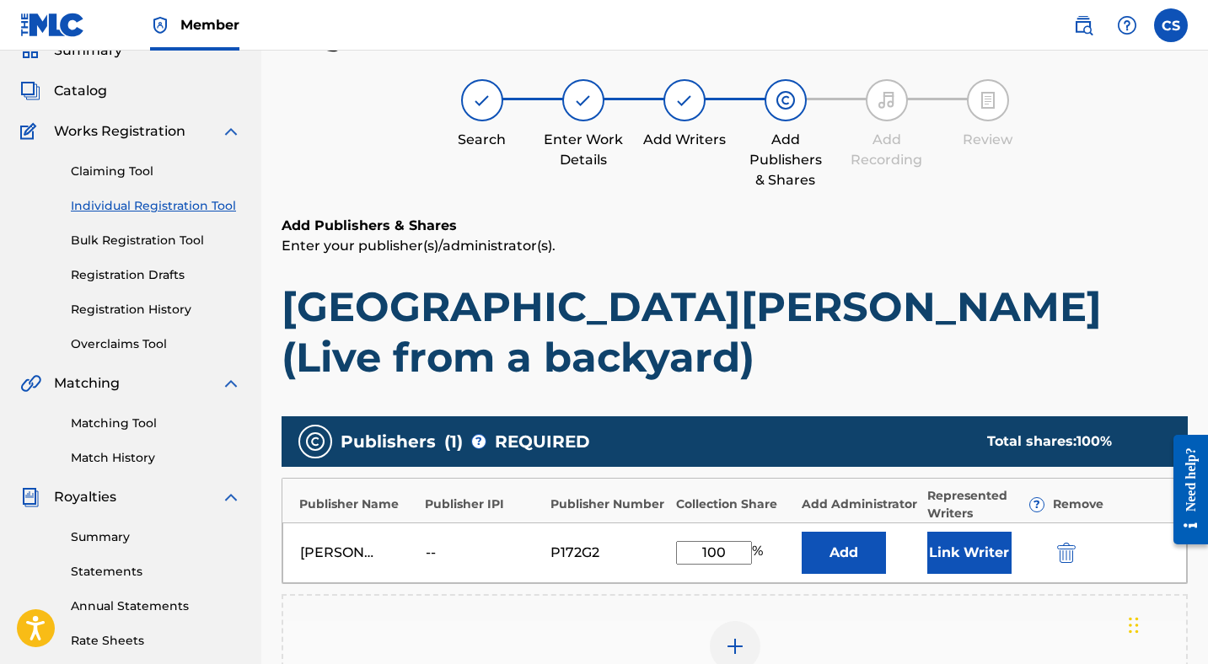
type input "100"
click at [843, 594] on div "Add Publisher" at bounding box center [735, 656] width 906 height 125
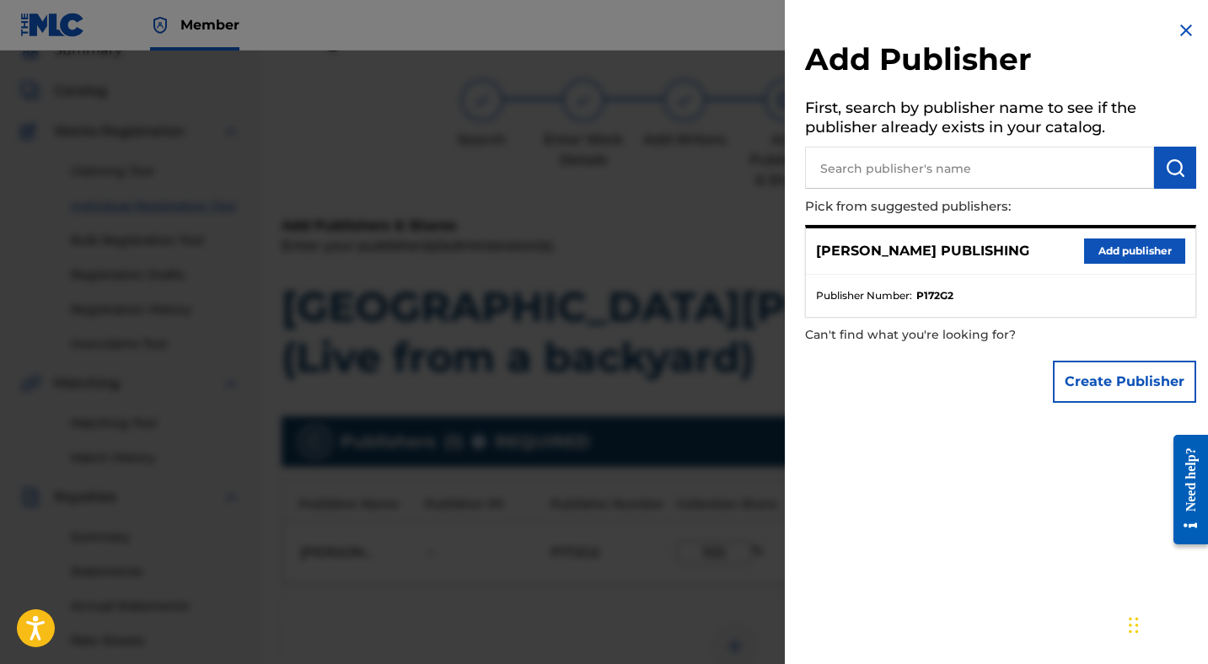
click at [1166, 13] on div "Add Publisher First, search by publisher name to see if the publisher already e…" at bounding box center [1001, 216] width 432 height 432
click at [1180, 35] on img at bounding box center [1186, 30] width 20 height 20
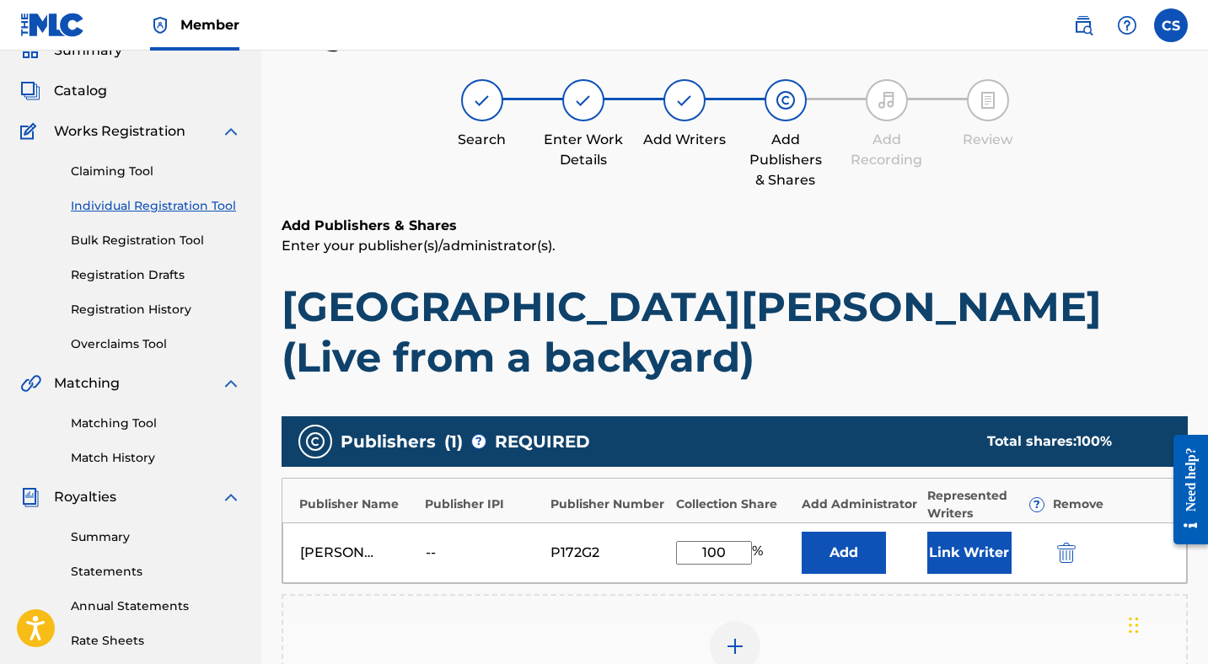
scroll to position [381, 0]
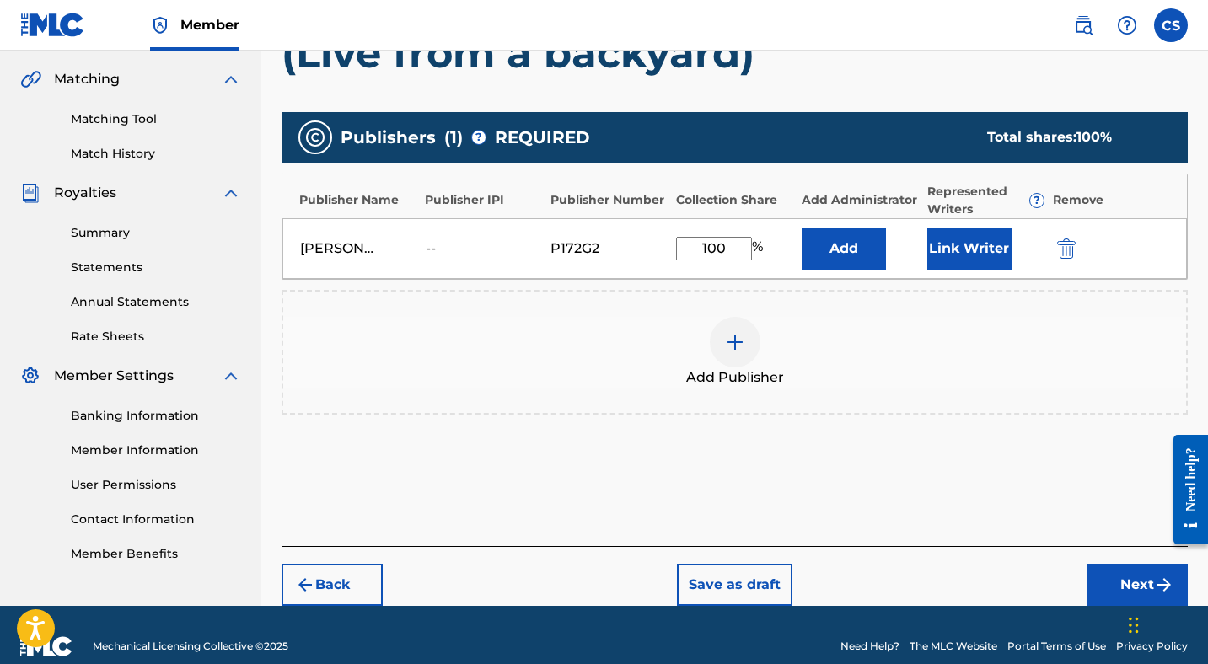
click at [1116, 564] on button "Next" at bounding box center [1137, 585] width 101 height 42
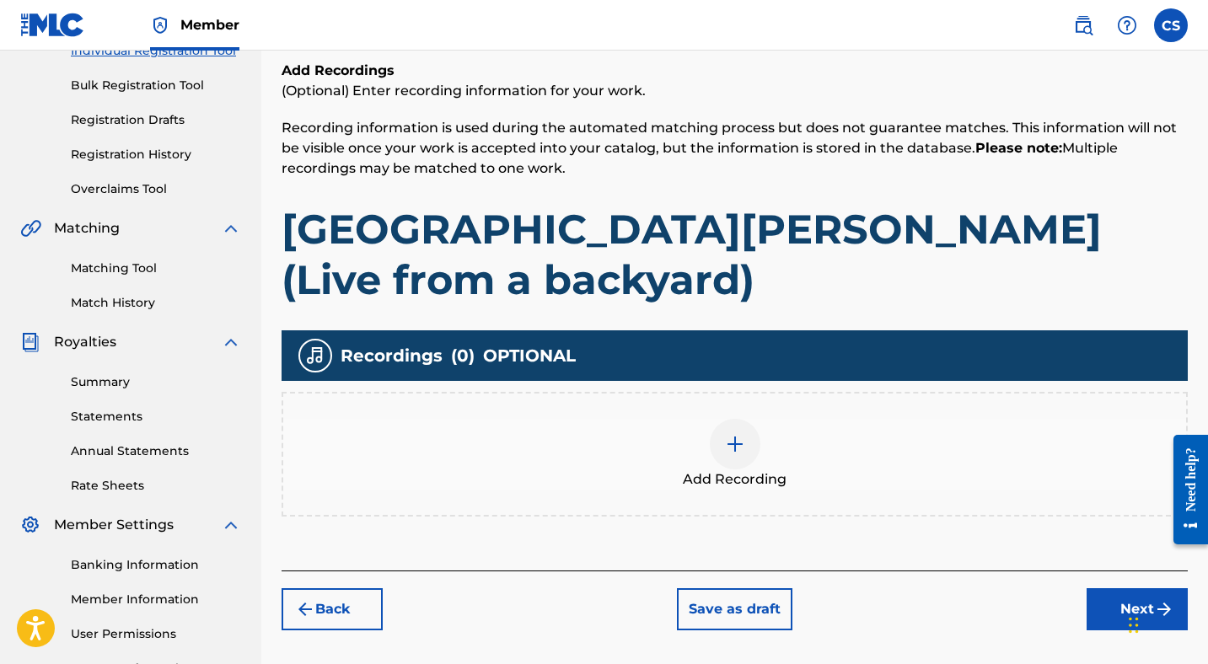
scroll to position [231, 0]
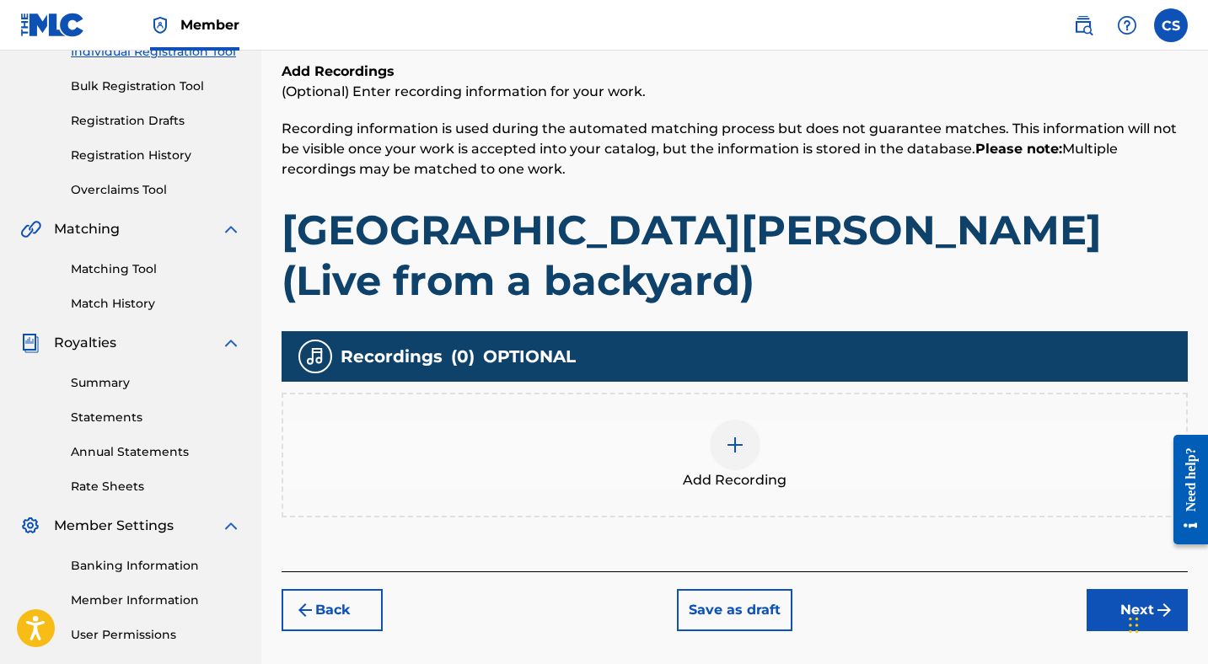
click at [725, 435] on img at bounding box center [735, 445] width 20 height 20
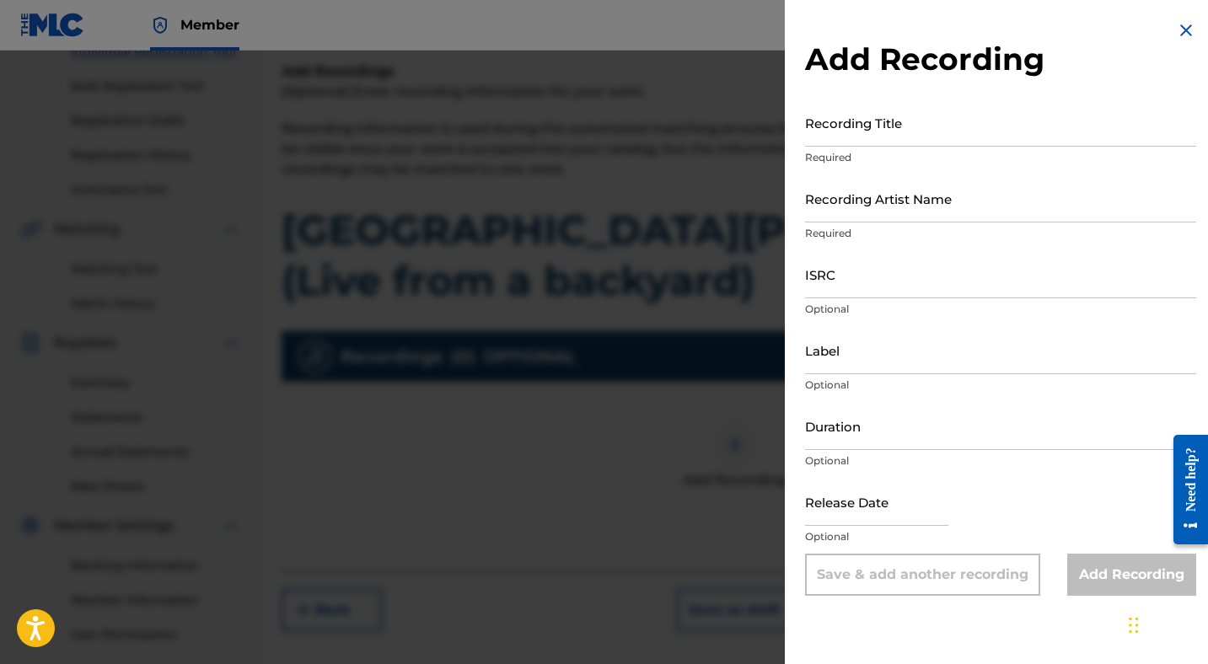
click at [1176, 25] on img at bounding box center [1186, 30] width 20 height 20
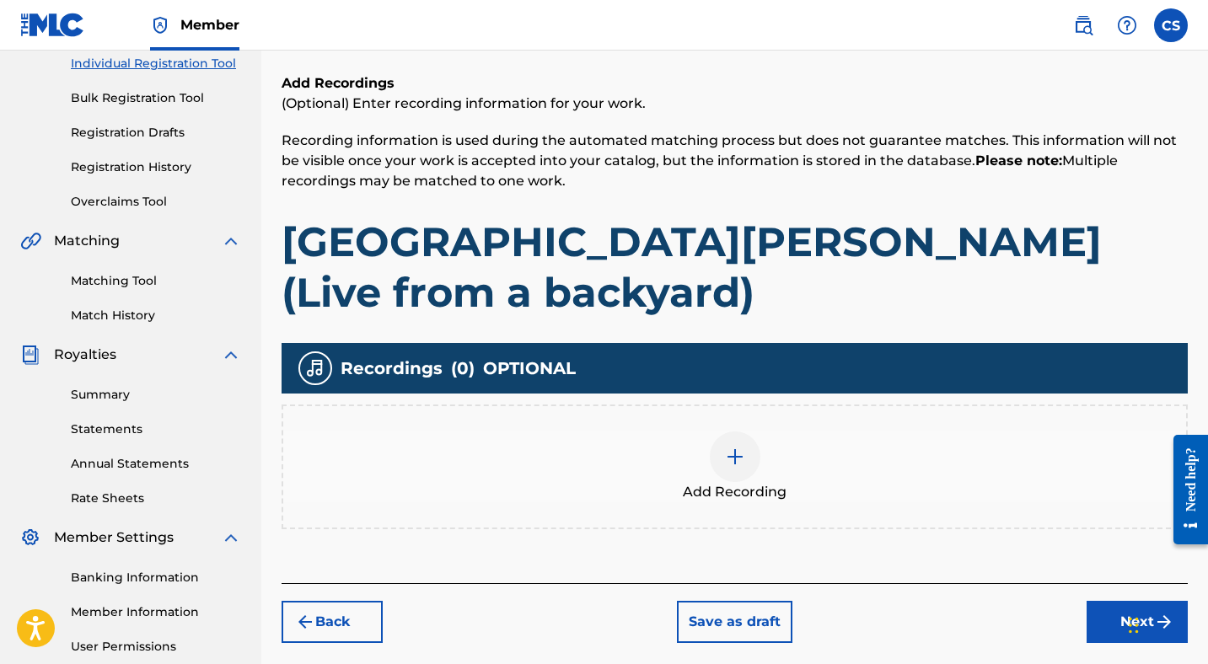
scroll to position [223, 0]
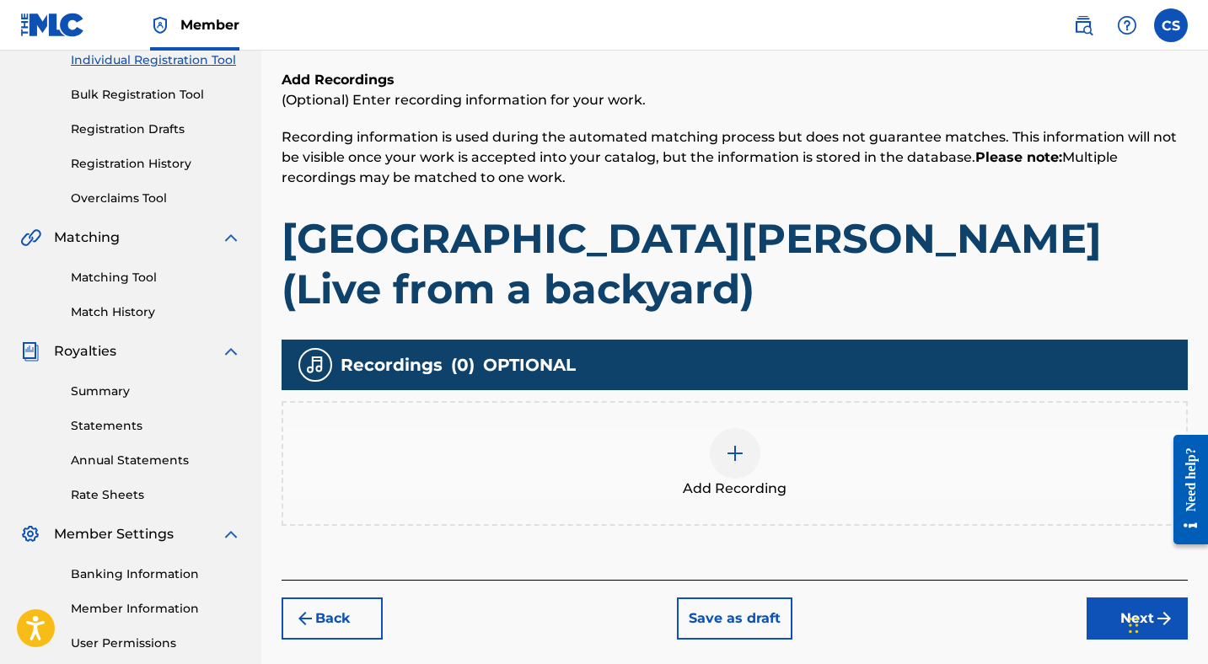
click at [734, 444] on img at bounding box center [735, 454] width 20 height 20
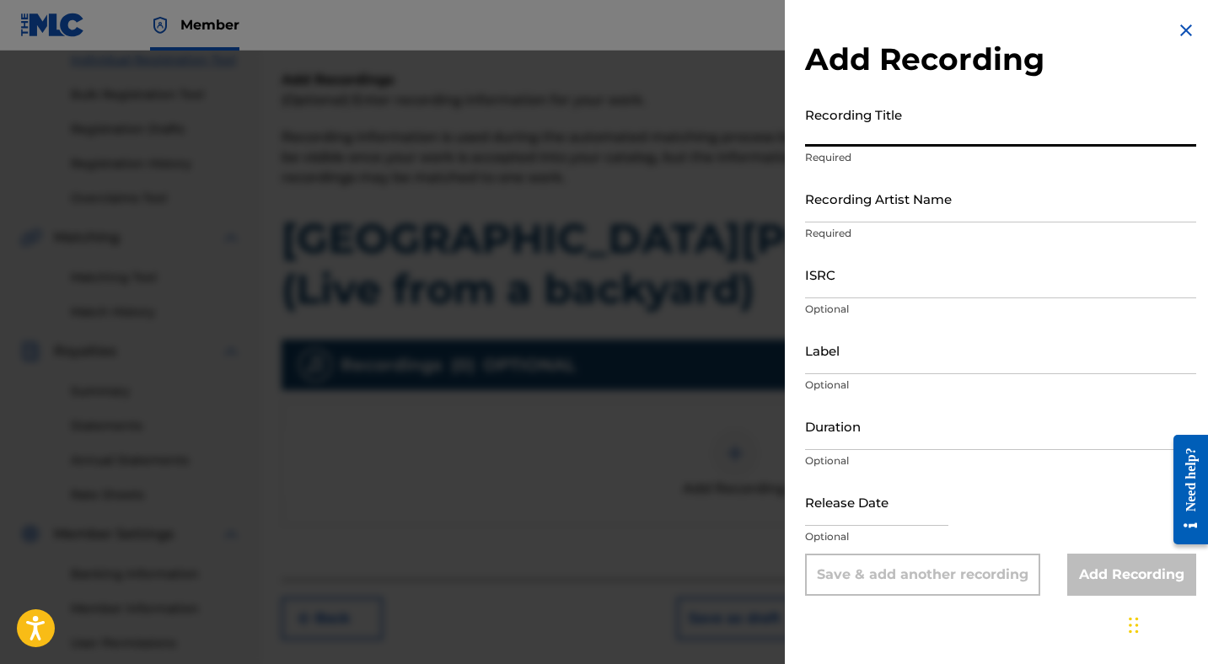
click at [842, 141] on input "Recording Title" at bounding box center [1000, 123] width 391 height 48
paste input "5:56"
type input "5:56"
paste input "[GEOGRAPHIC_DATA][PERSON_NAME] (Live from a backyard)"
type input "[GEOGRAPHIC_DATA][PERSON_NAME] (Live from a backyard)"
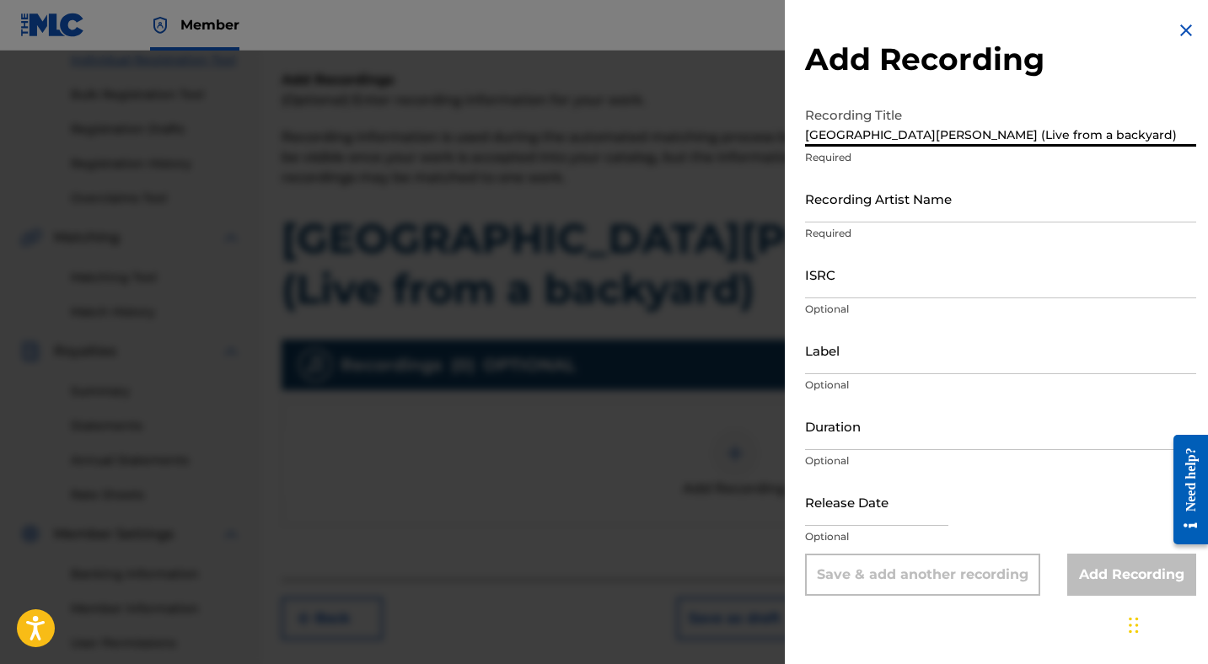
click at [858, 216] on input "Recording Artist Name" at bounding box center [1000, 199] width 391 height 48
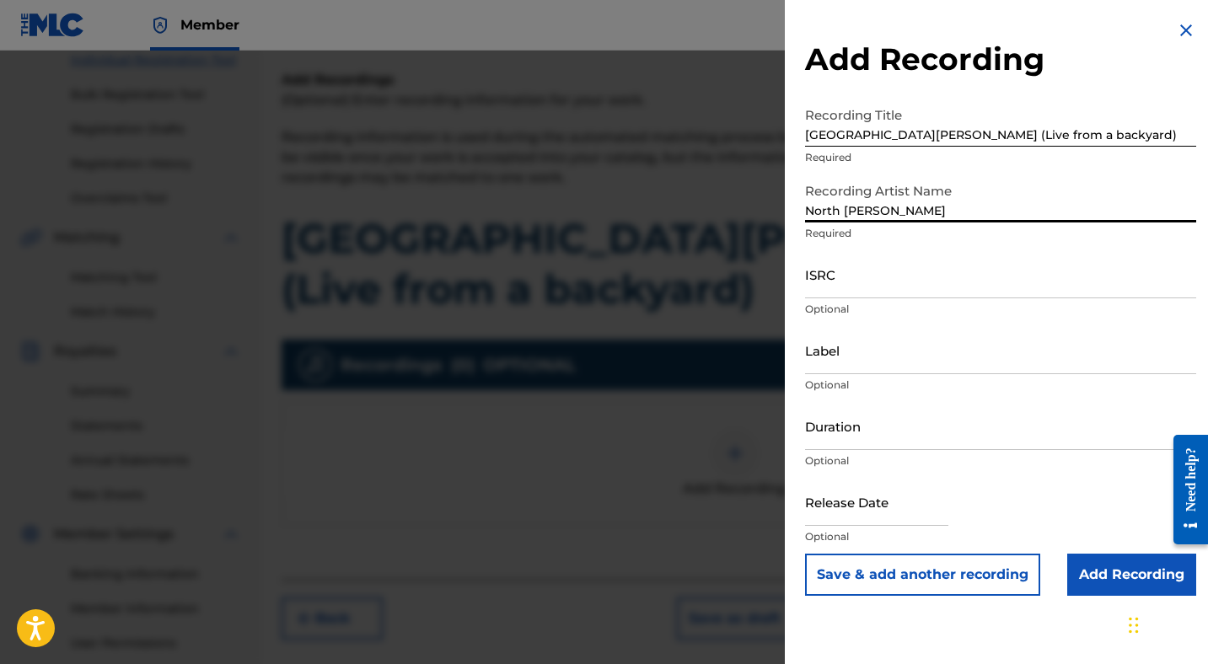
type input "North [PERSON_NAME]"
click at [842, 278] on input "ISRC" at bounding box center [1000, 274] width 391 height 48
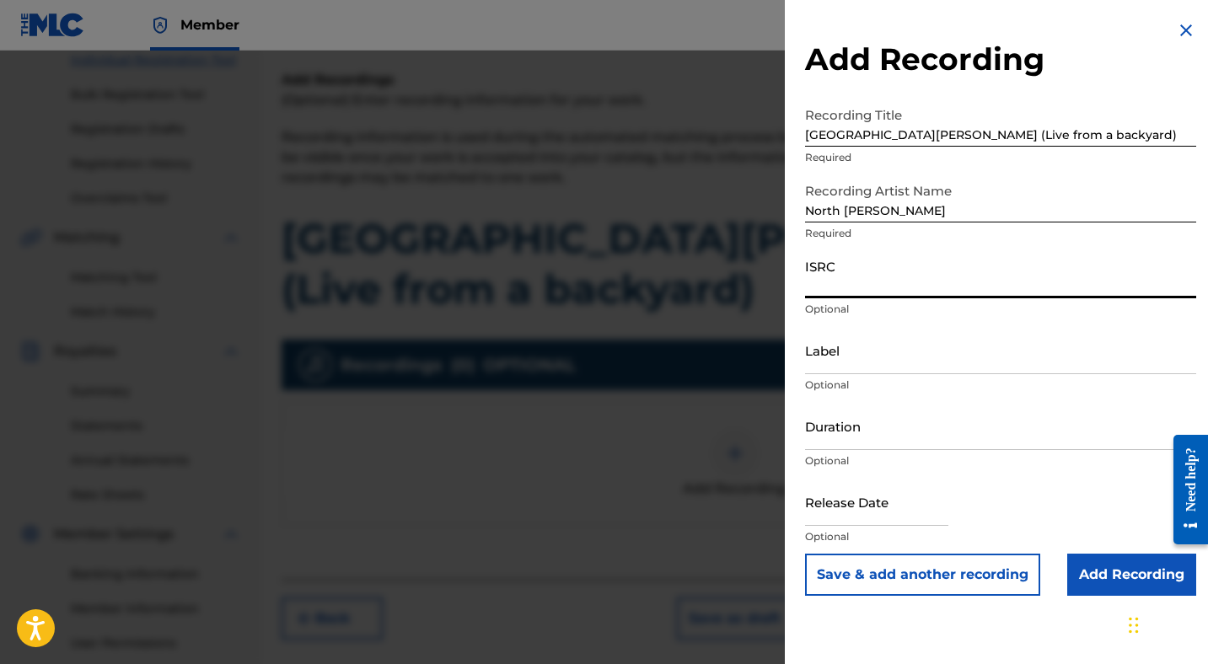
paste input "GX5MX2502292"
type input "GX5MX2502292"
click at [835, 364] on input "Label" at bounding box center [1000, 350] width 391 height 48
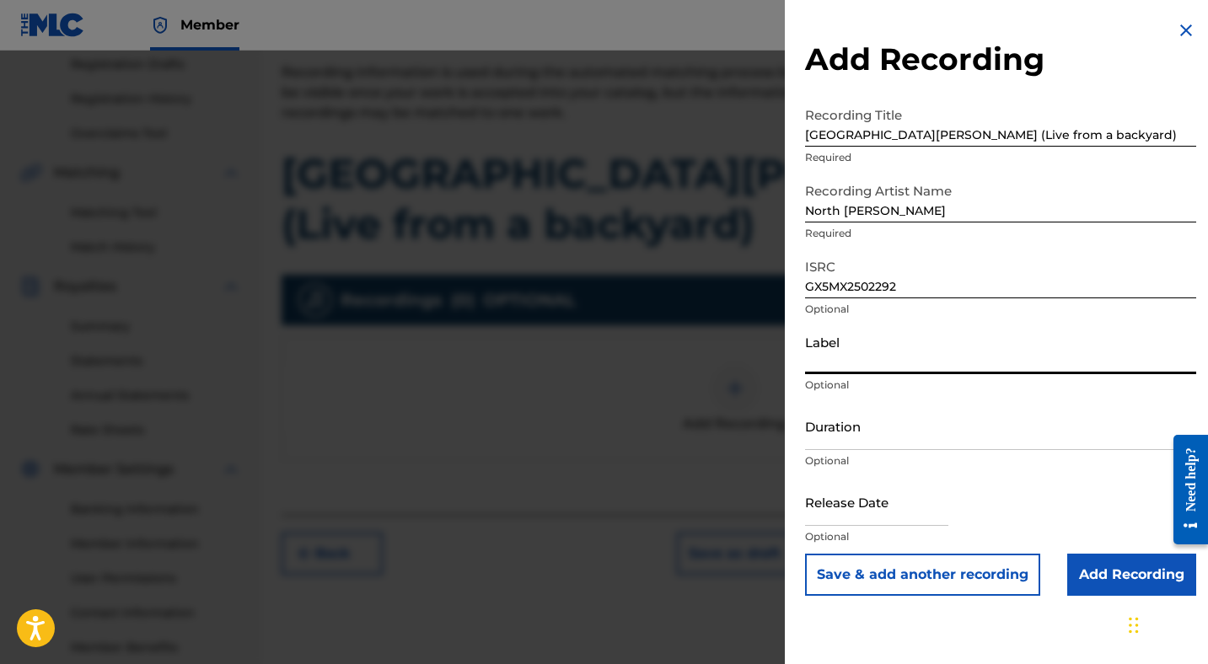
scroll to position [381, 0]
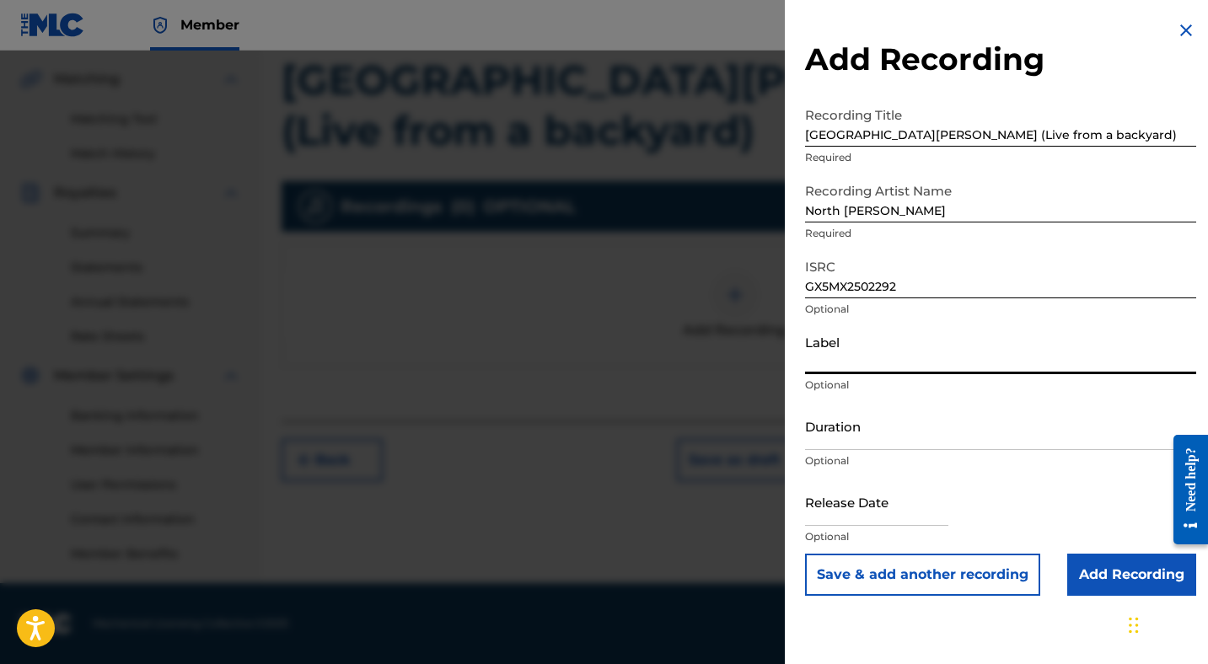
click at [835, 430] on input "Duration" at bounding box center [1000, 426] width 391 height 48
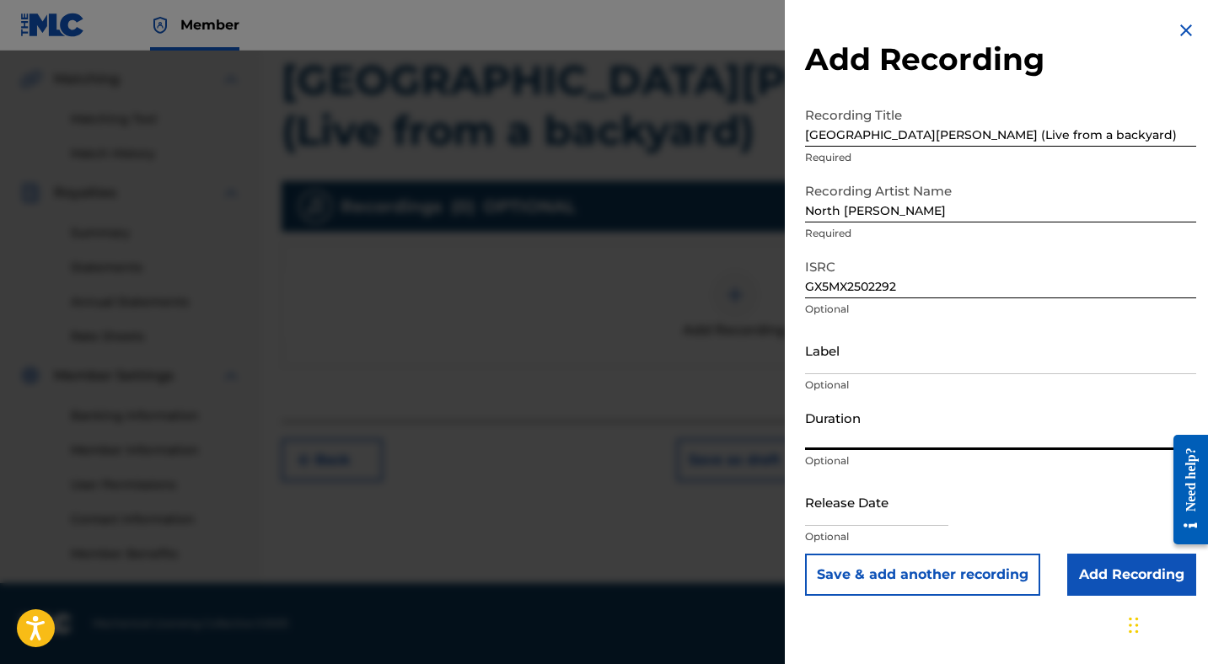
paste input "5:56"
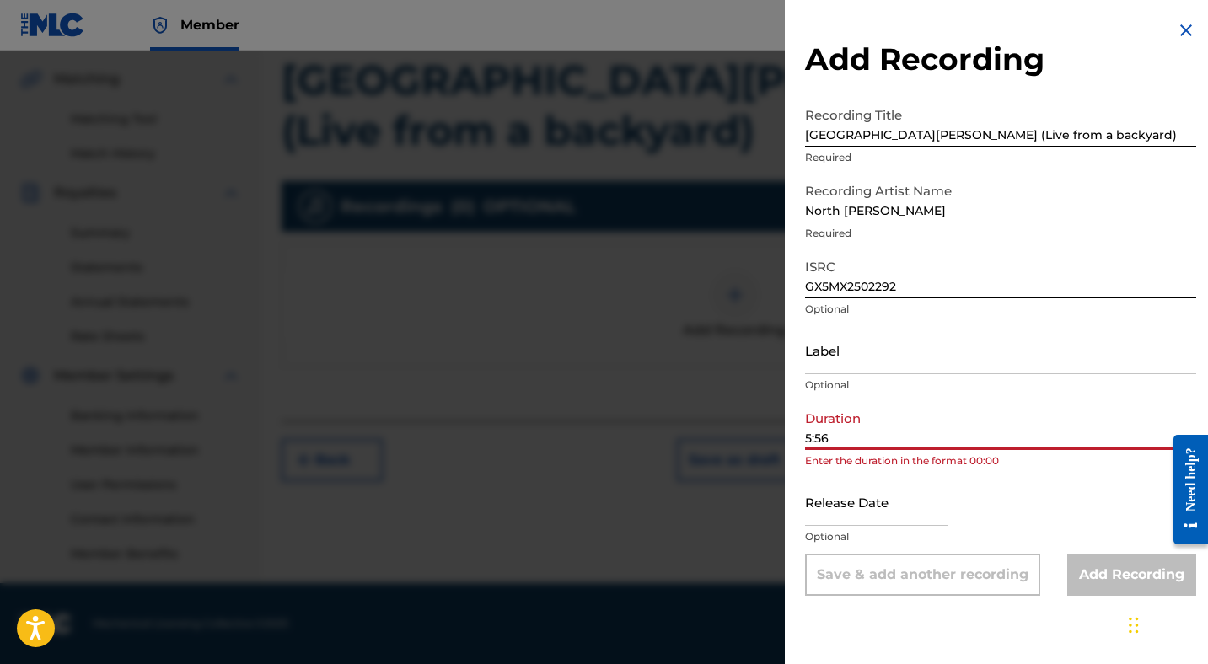
click at [805, 440] on input "5:56" at bounding box center [1000, 426] width 391 height 48
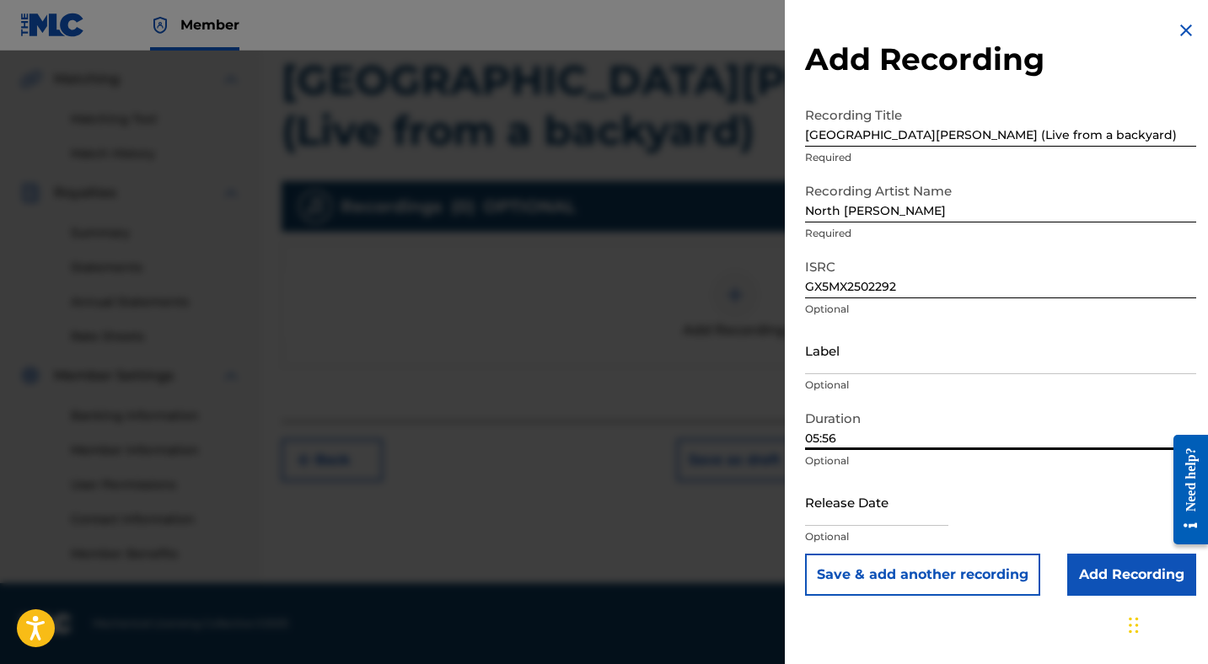
type input "05:56"
click at [834, 502] on input "text" at bounding box center [876, 502] width 143 height 48
select select "8"
select select "2025"
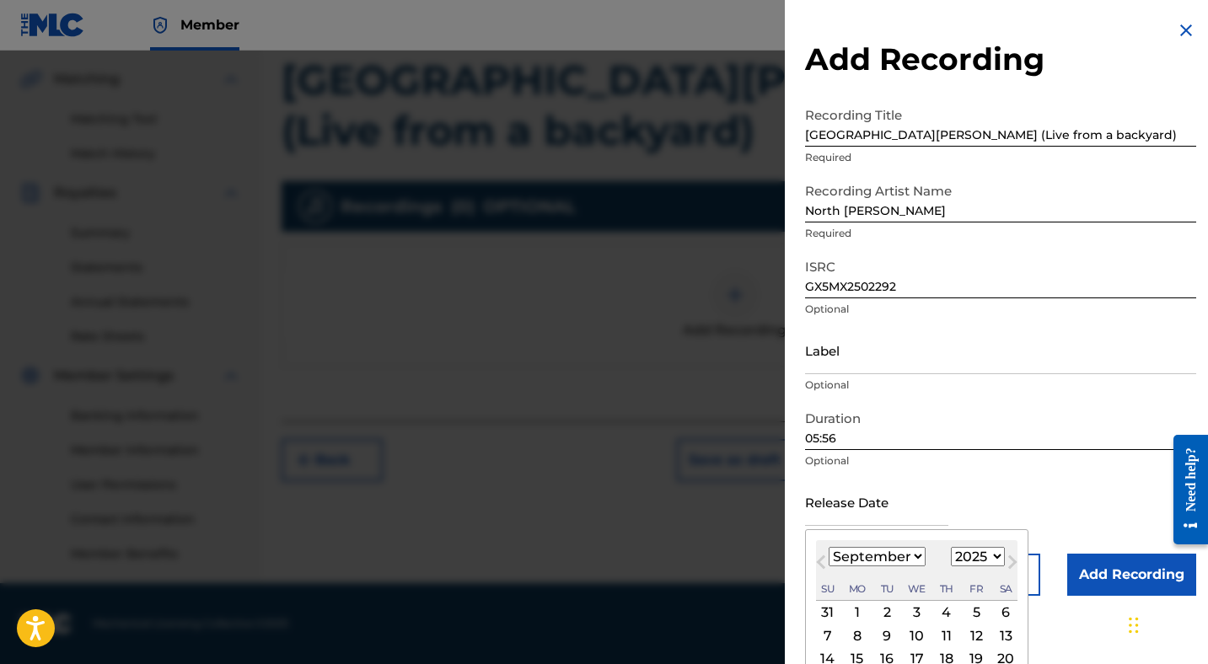
paste input "[DATE]"
type input "[DATE]"
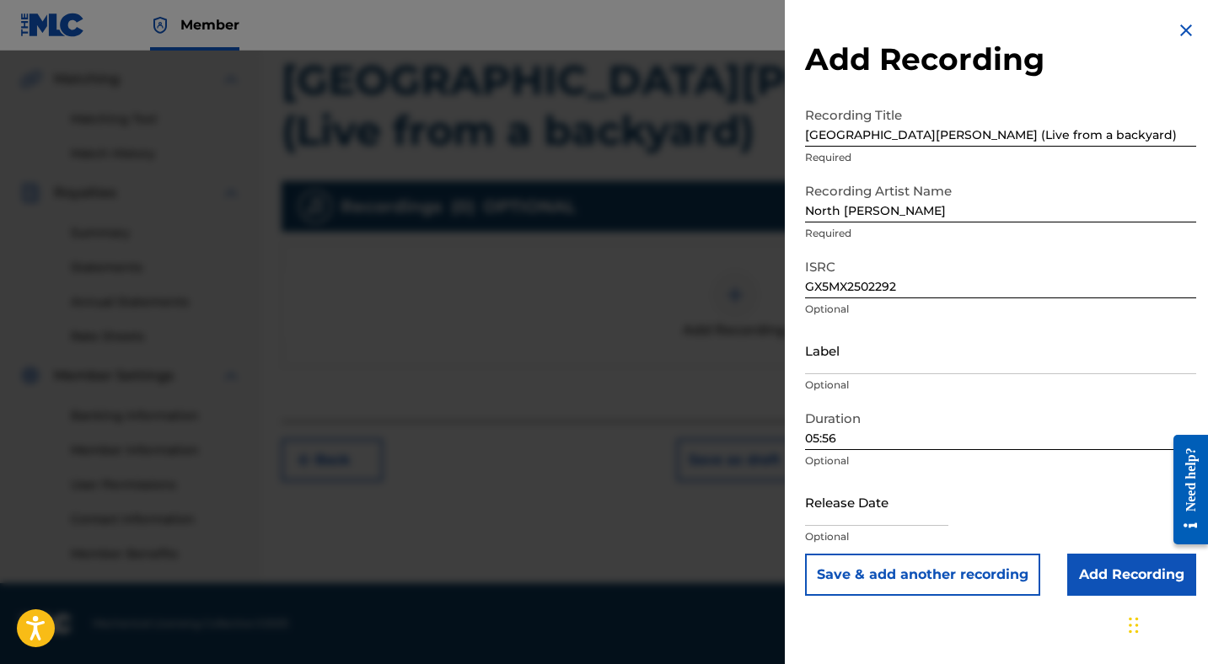
scroll to position [0, 0]
click at [907, 519] on input "text" at bounding box center [876, 502] width 143 height 48
select select "8"
select select "2025"
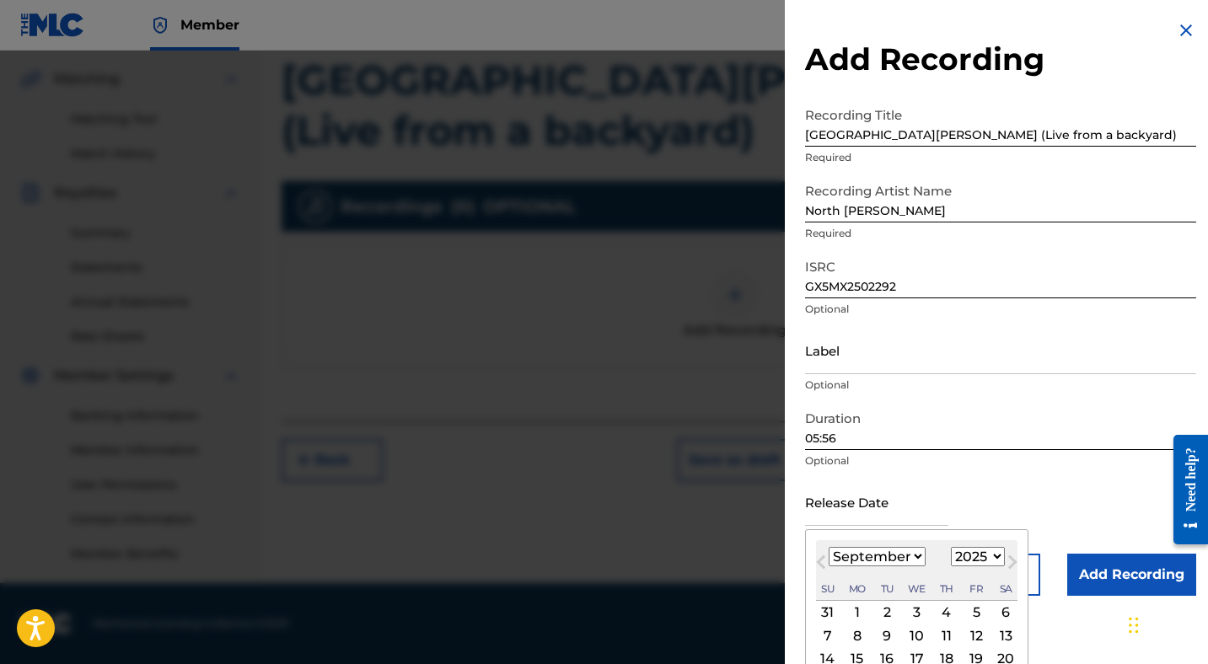
paste input "[DATE]"
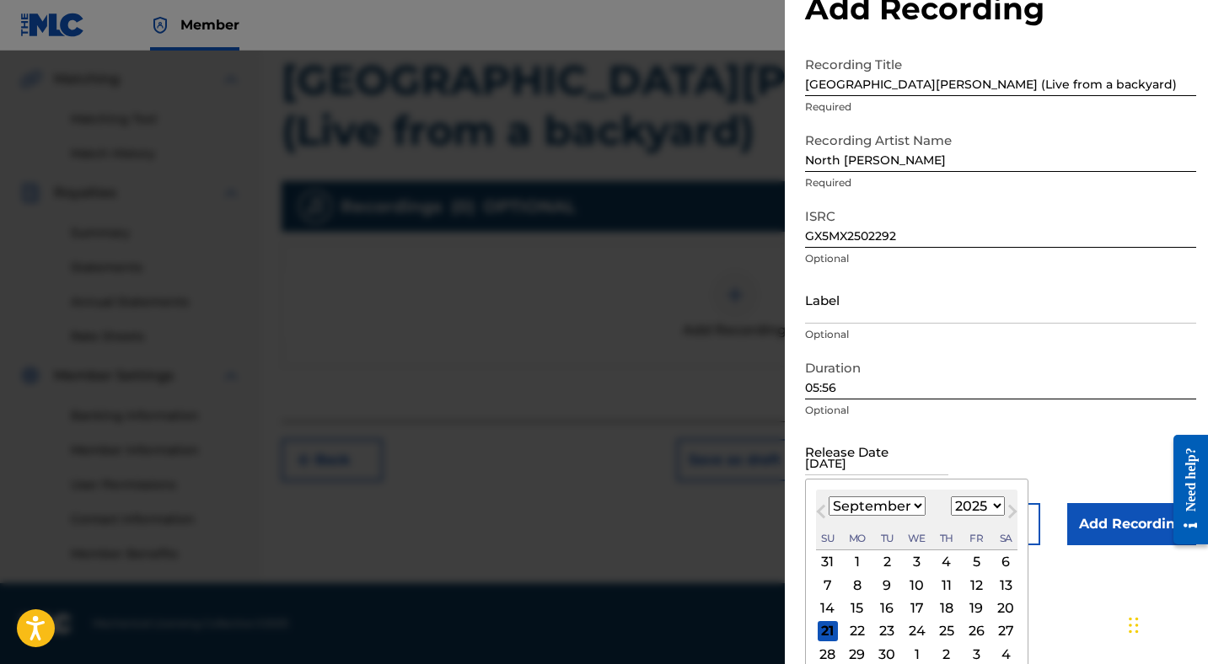
scroll to position [86, 0]
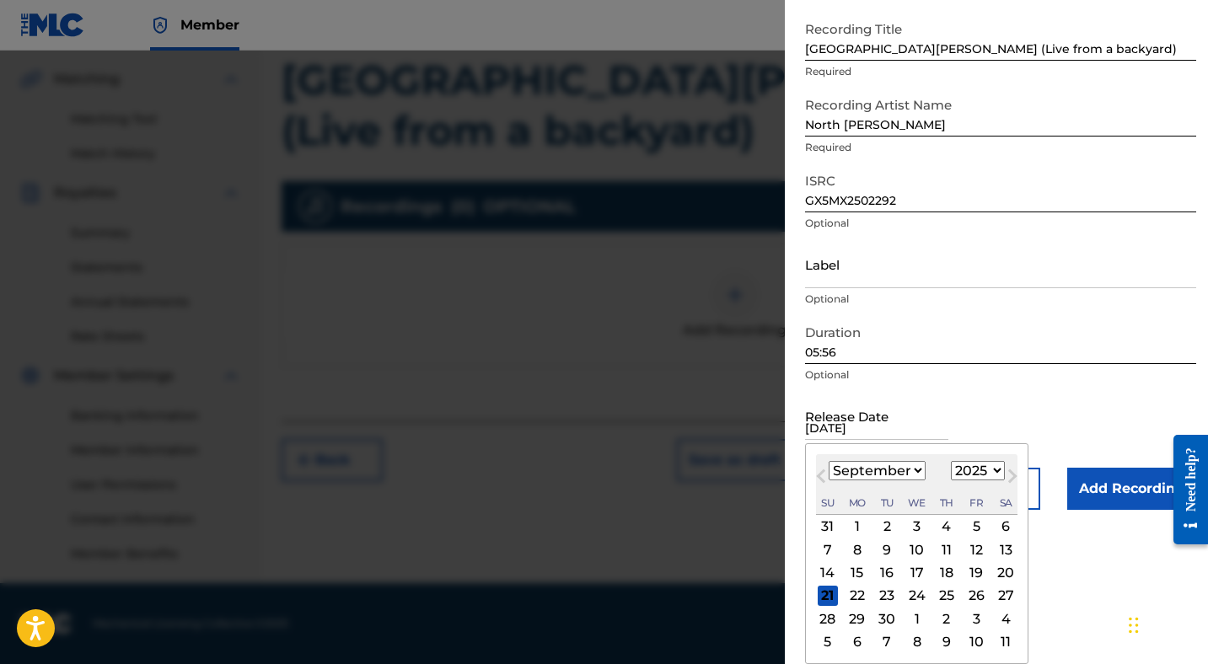
type input "[DATE]"
click at [898, 471] on select "January February March April May June July August September October November De…" at bounding box center [877, 470] width 97 height 19
select select "6"
click at [829, 461] on select "January February March April May June July August September October November De…" at bounding box center [877, 470] width 97 height 19
click at [920, 530] on div "2" at bounding box center [917, 527] width 20 height 20
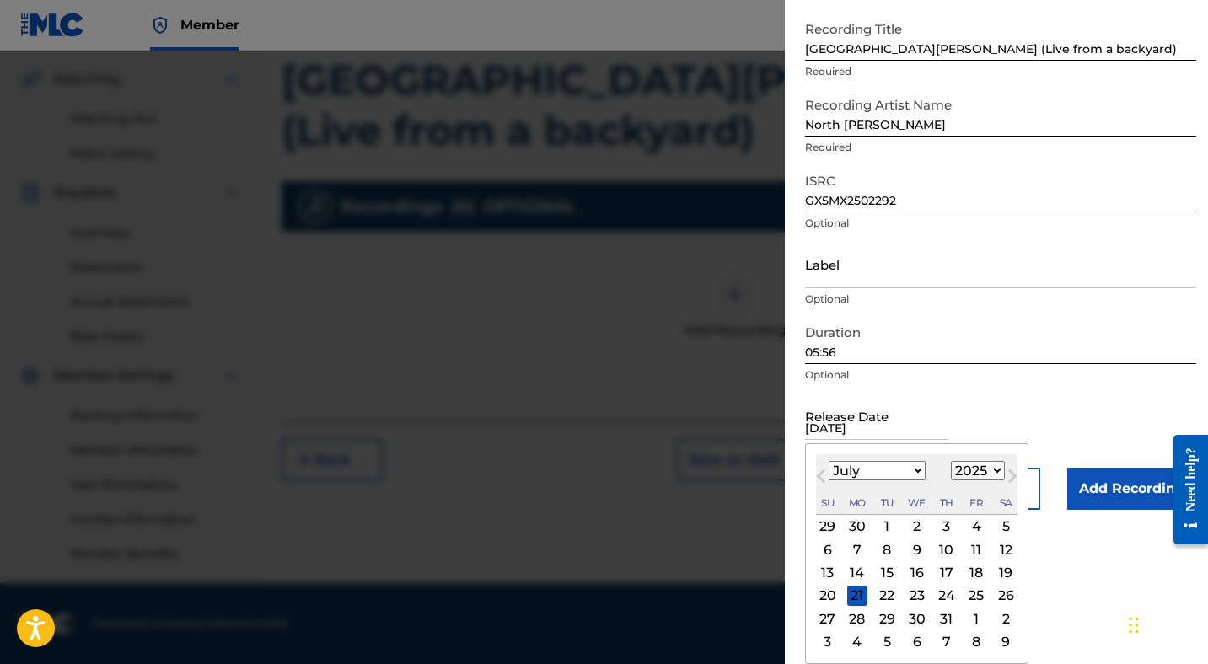
type input "[DATE]"
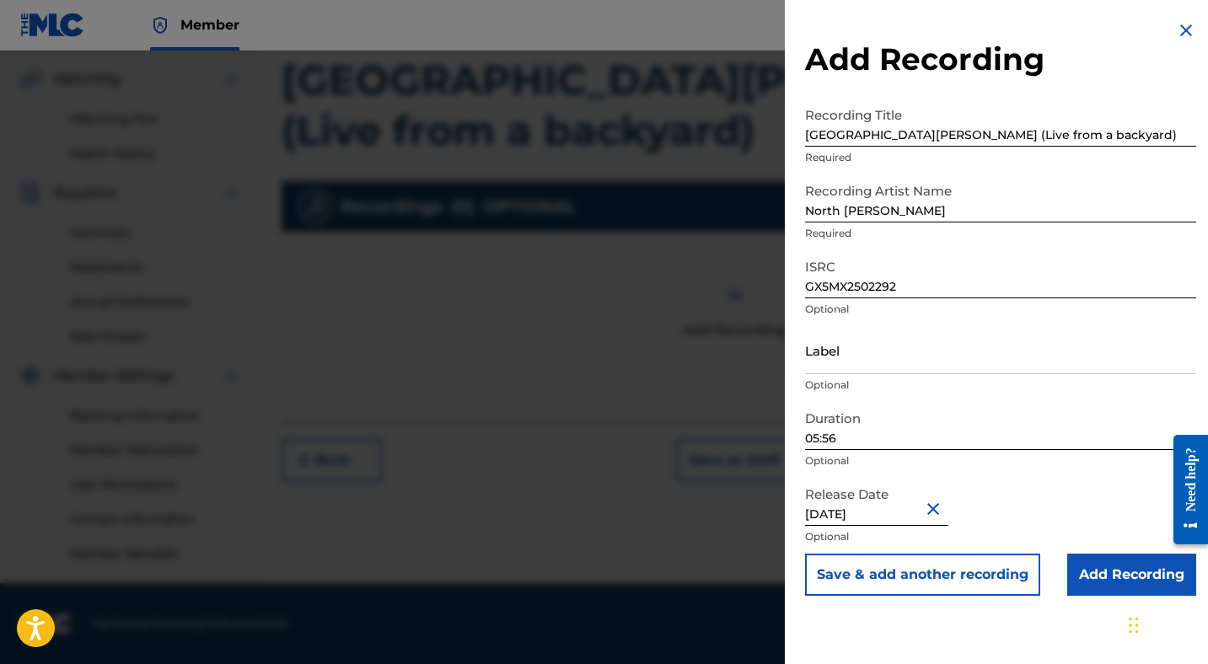
scroll to position [0, 0]
click at [1078, 577] on input "Add Recording" at bounding box center [1131, 575] width 129 height 42
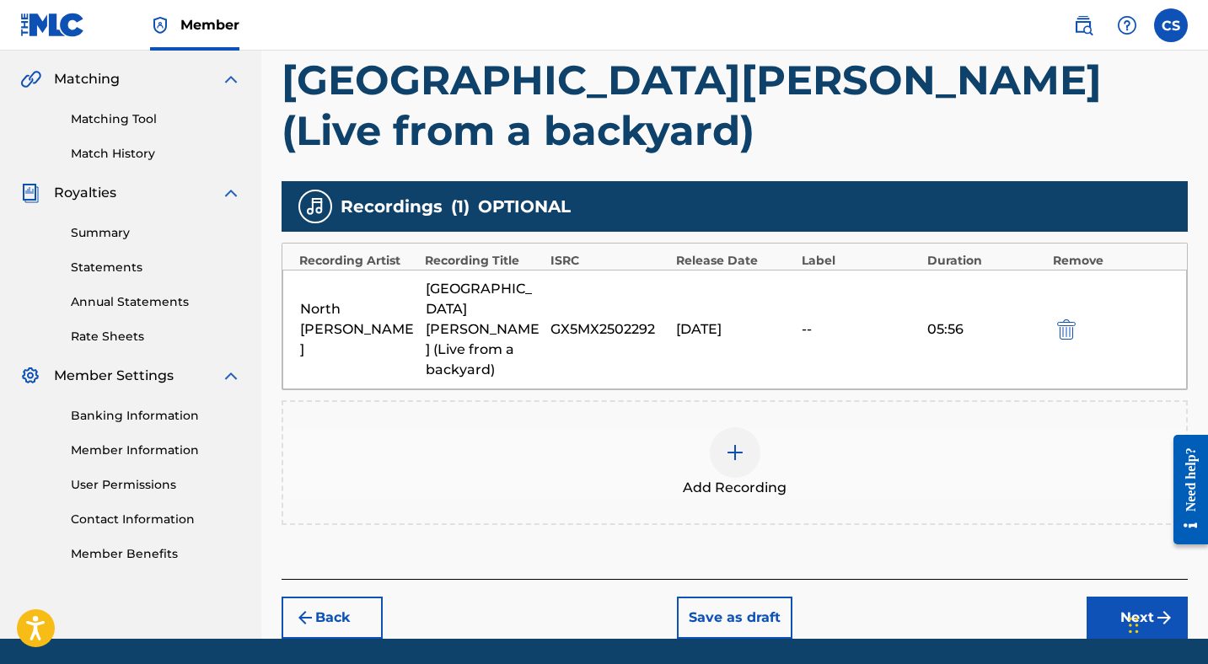
click at [1103, 597] on button "Next" at bounding box center [1137, 618] width 101 height 42
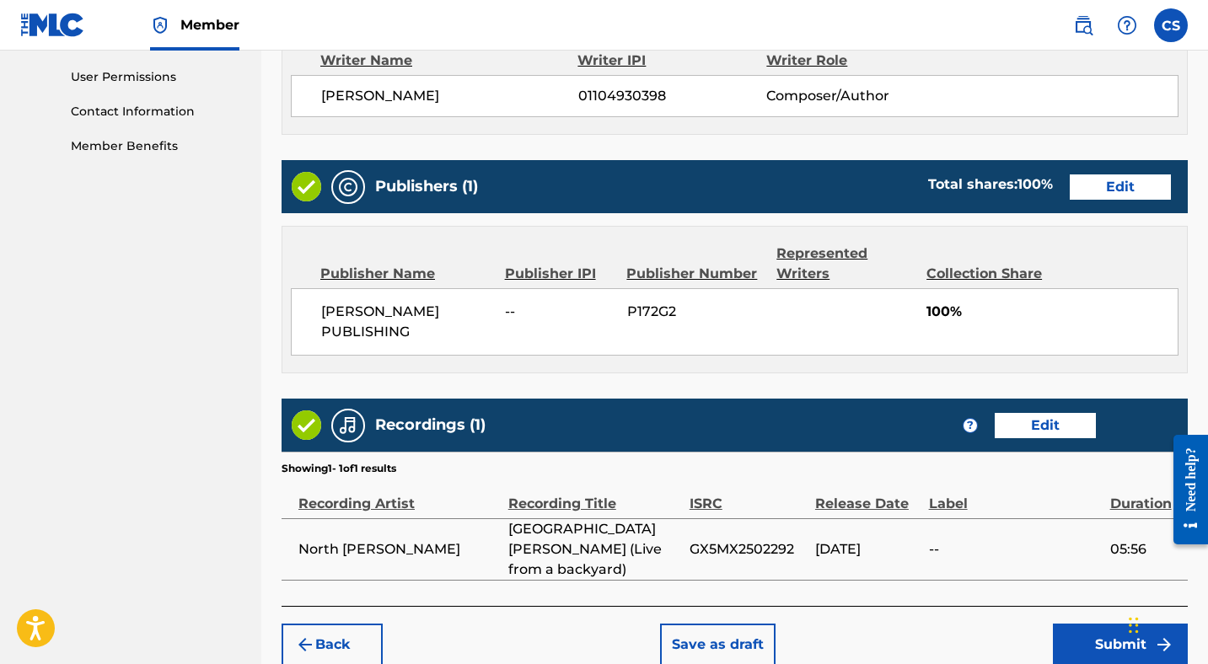
scroll to position [800, 0]
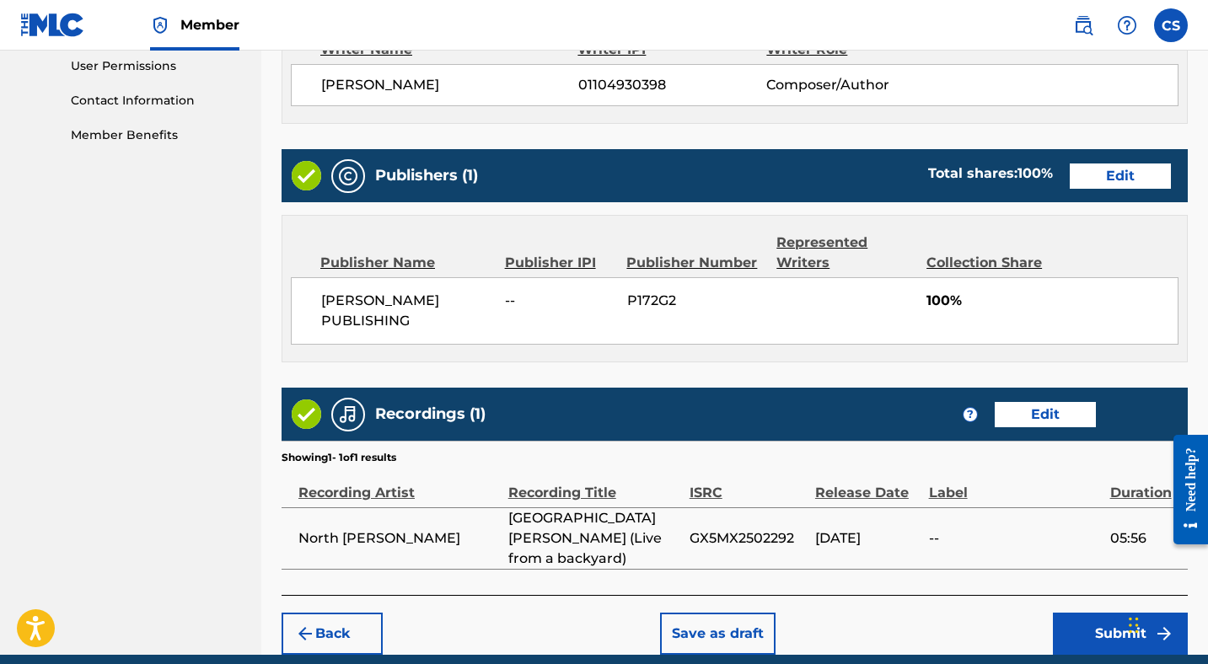
click at [1091, 613] on button "Submit" at bounding box center [1120, 634] width 135 height 42
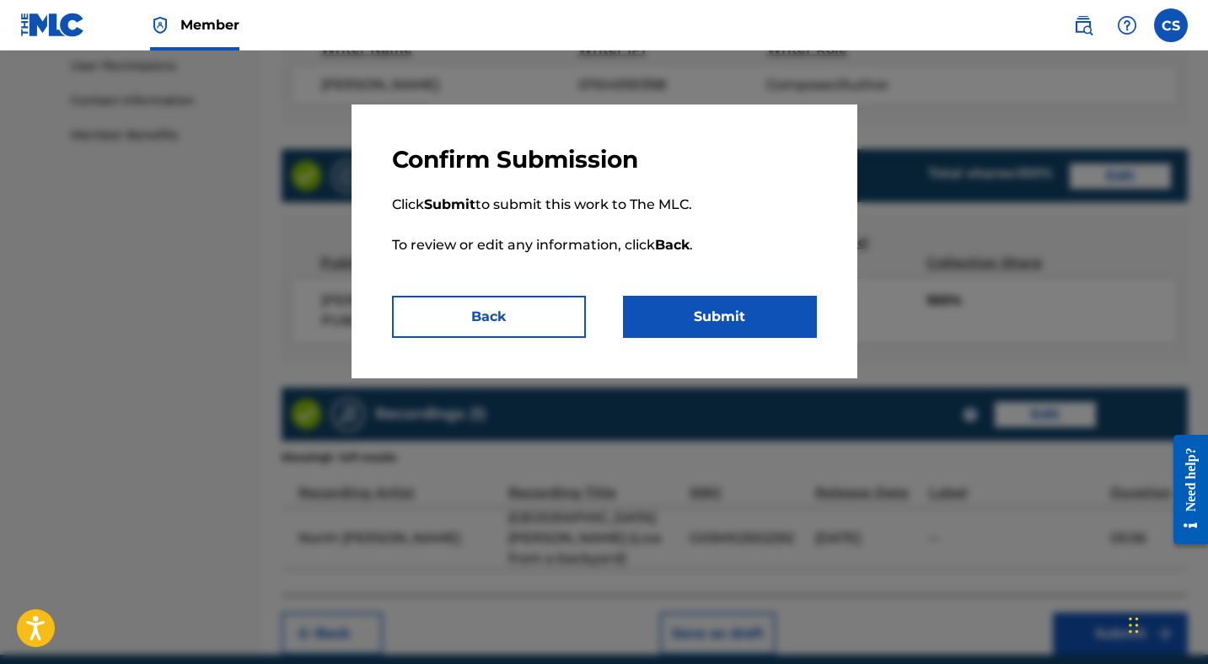
click at [735, 323] on button "Submit" at bounding box center [720, 317] width 194 height 42
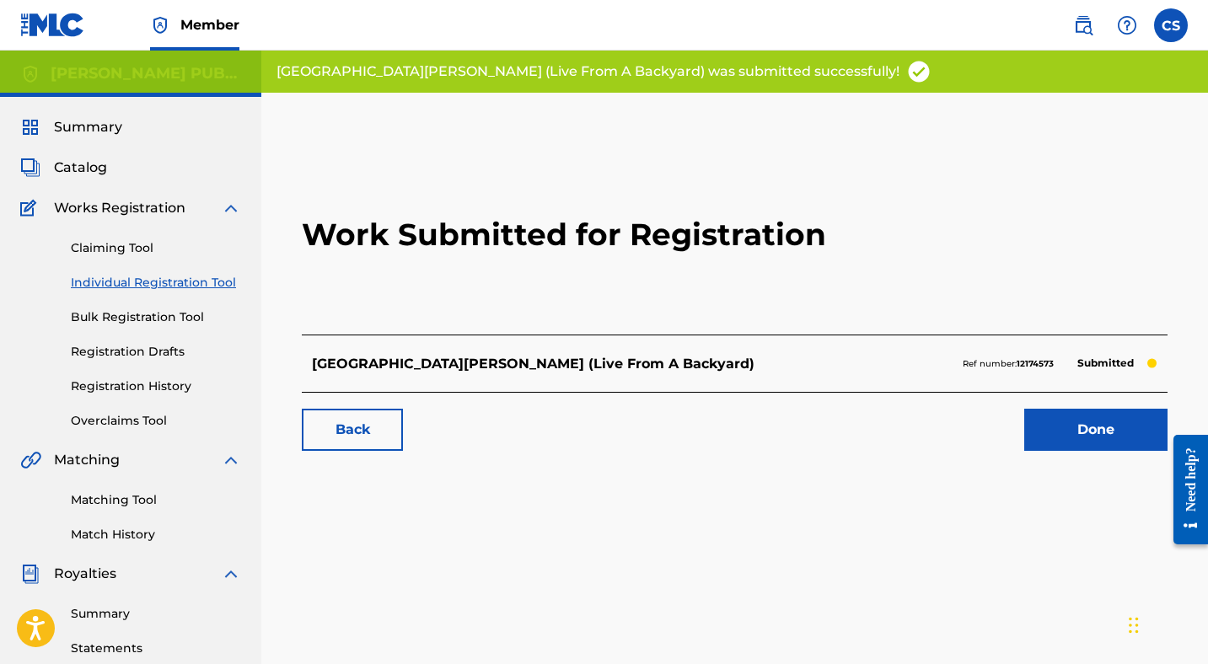
click at [826, 478] on div "Work Submitted for Registration [GEOGRAPHIC_DATA][PERSON_NAME] (Live From A Bac…" at bounding box center [734, 529] width 947 height 872
click at [1051, 440] on link "Done" at bounding box center [1095, 430] width 143 height 42
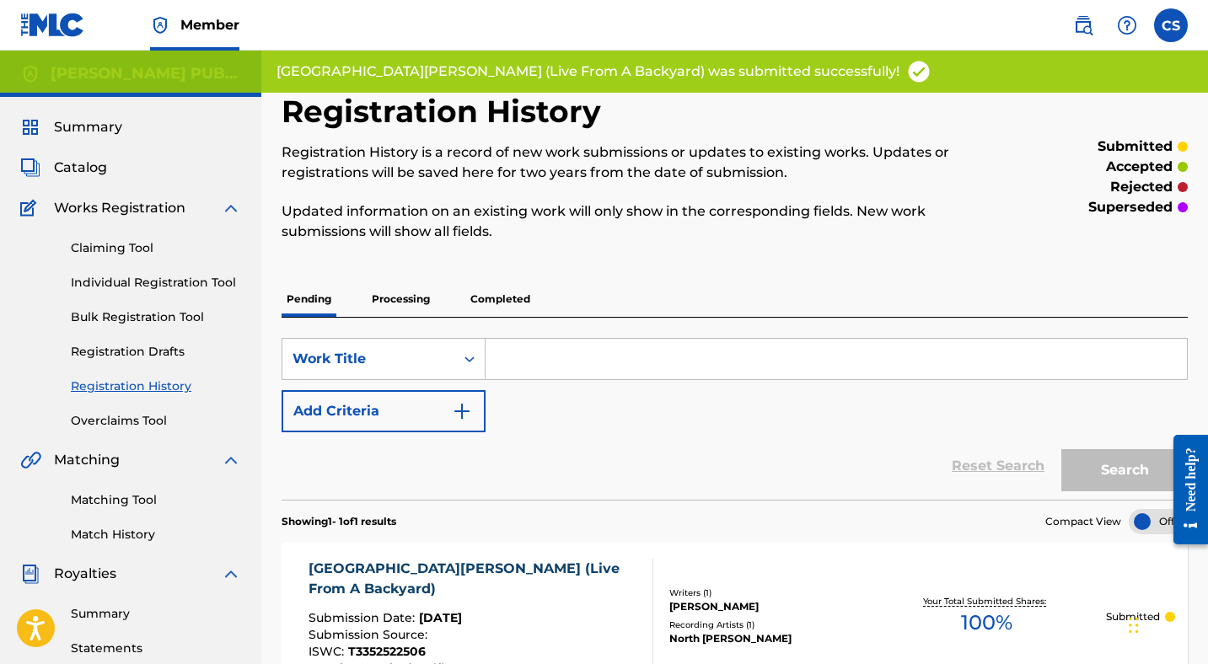
click at [961, 439] on div "Reset Search Search" at bounding box center [735, 466] width 906 height 67
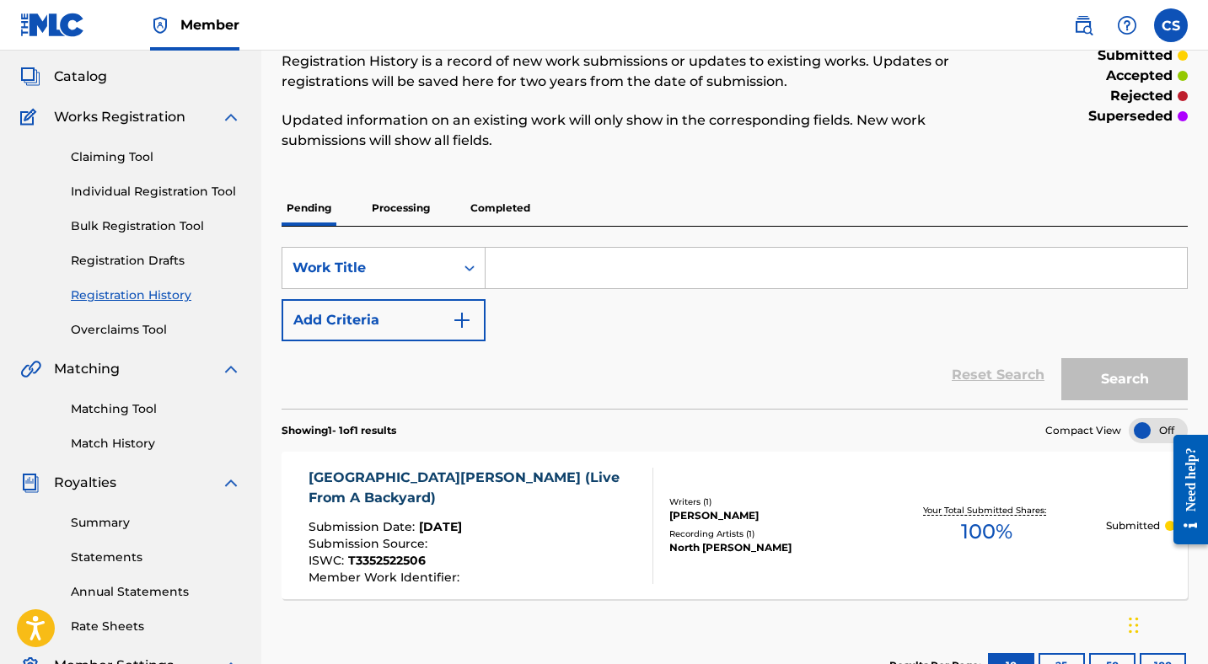
scroll to position [121, 0]
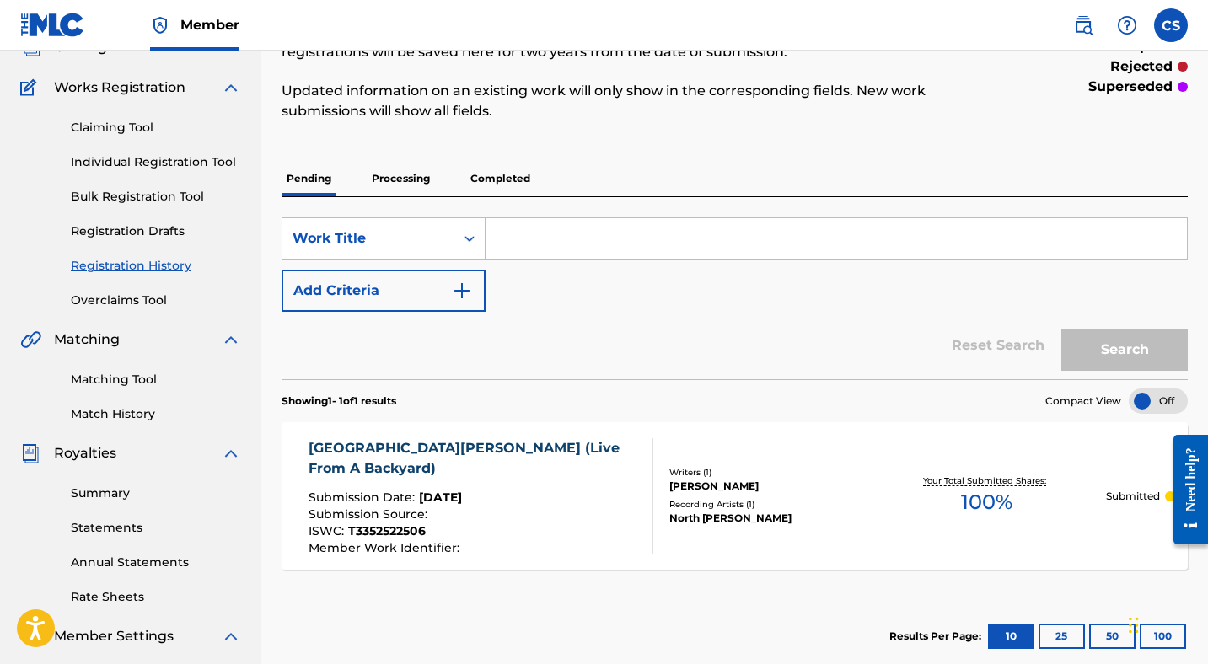
click at [396, 196] on p "Processing" at bounding box center [401, 178] width 68 height 35
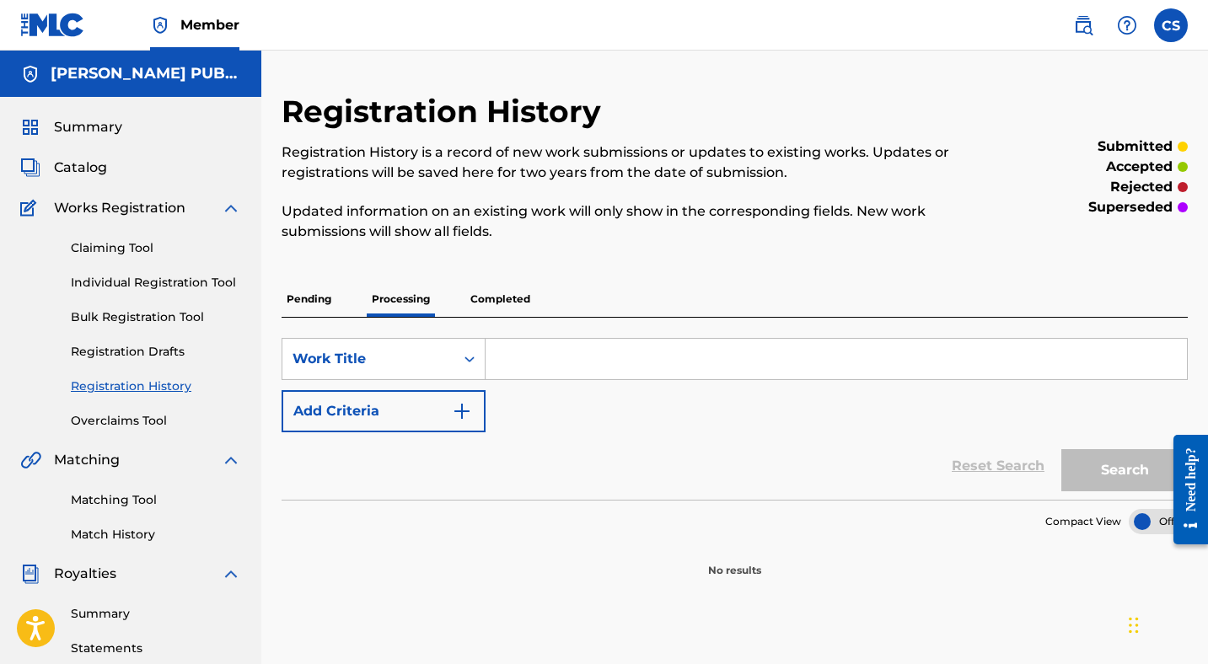
click at [312, 303] on p "Pending" at bounding box center [309, 299] width 55 height 35
